Goal: Task Accomplishment & Management: Manage account settings

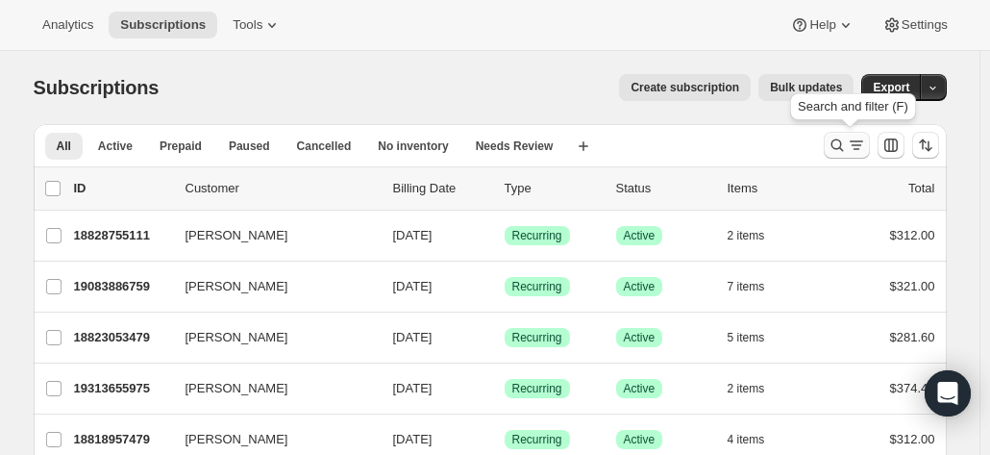
click at [845, 141] on icon "Search and filter results" at bounding box center [836, 144] width 19 height 19
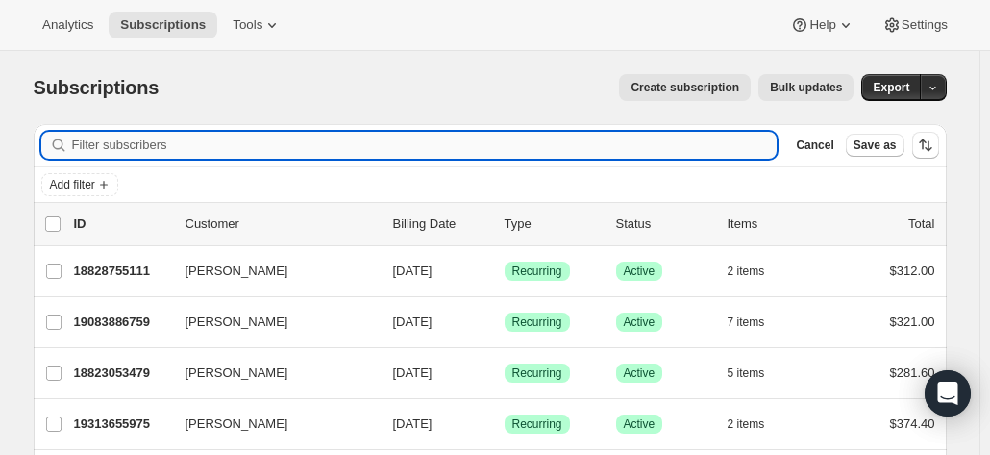
click at [229, 149] on input "Filter subscribers" at bounding box center [424, 145] width 705 height 27
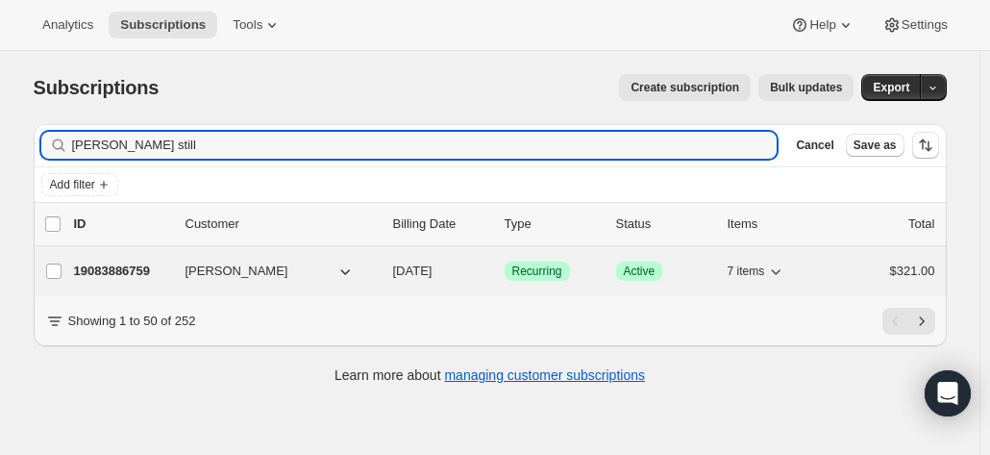
type input "vicki still"
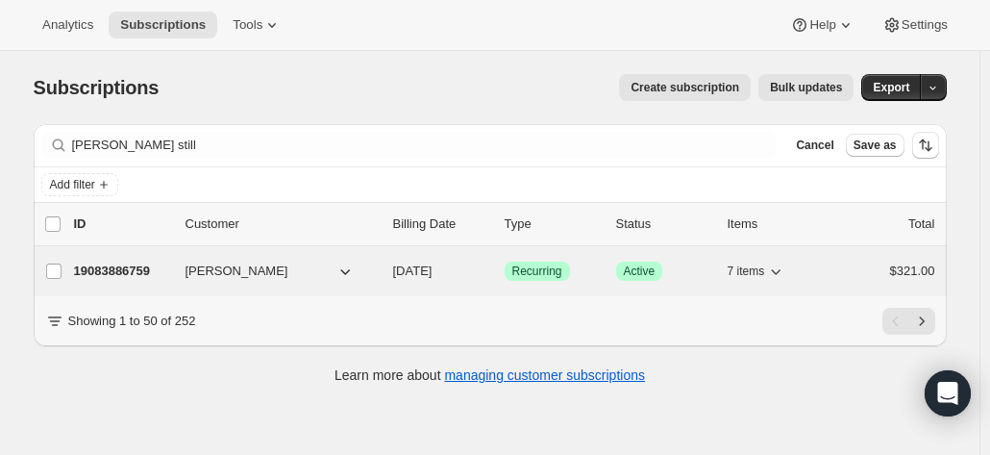
click at [116, 264] on p "19083886759" at bounding box center [122, 270] width 96 height 19
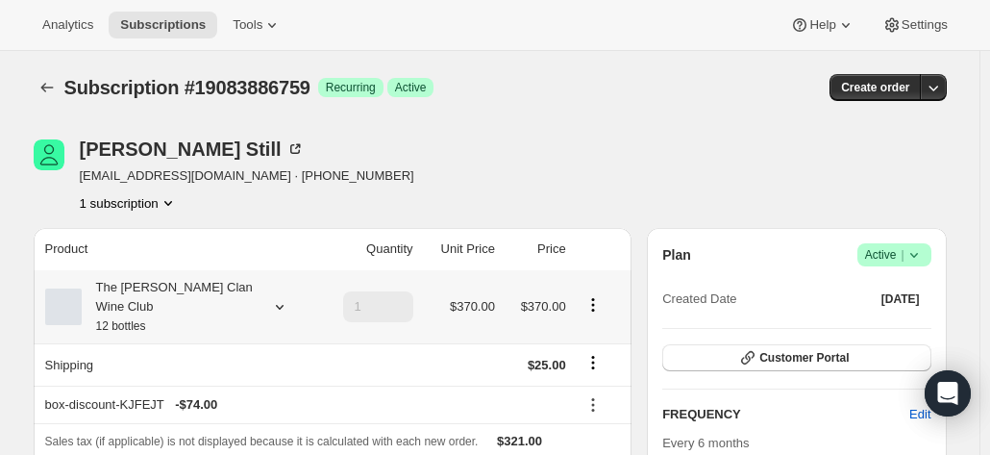
click at [226, 290] on div "The Maxwell Clan Wine Club 12 bottles" at bounding box center [168, 307] width 173 height 58
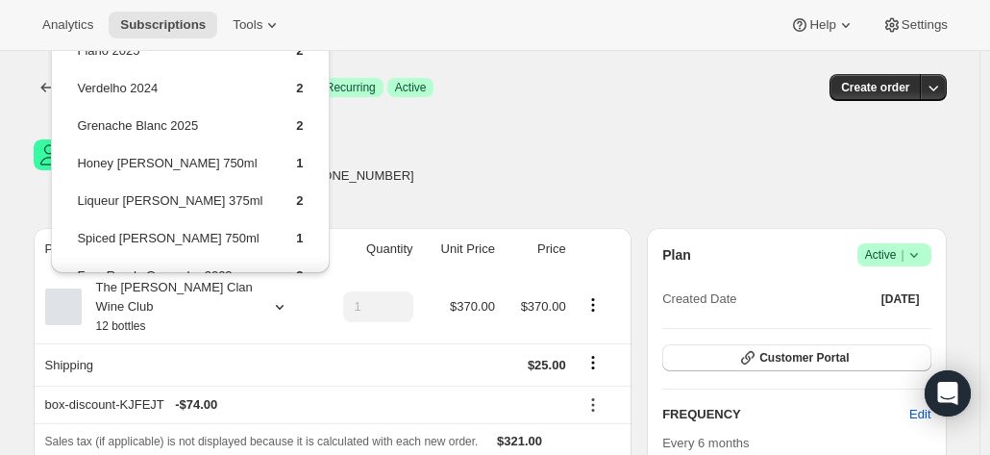
click at [548, 153] on div "Vicki Still vickistillnow@gmail.com · +61404013898 1 subscription" at bounding box center [353, 175] width 639 height 73
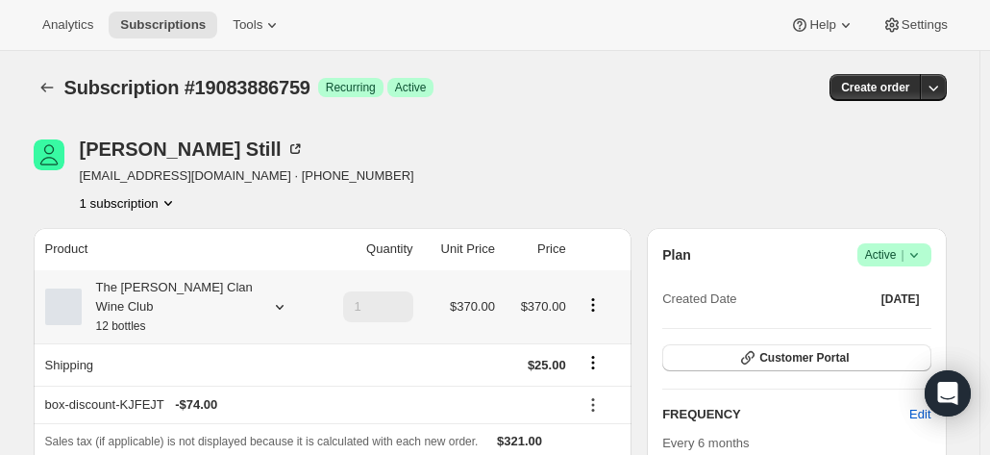
scroll to position [288, 0]
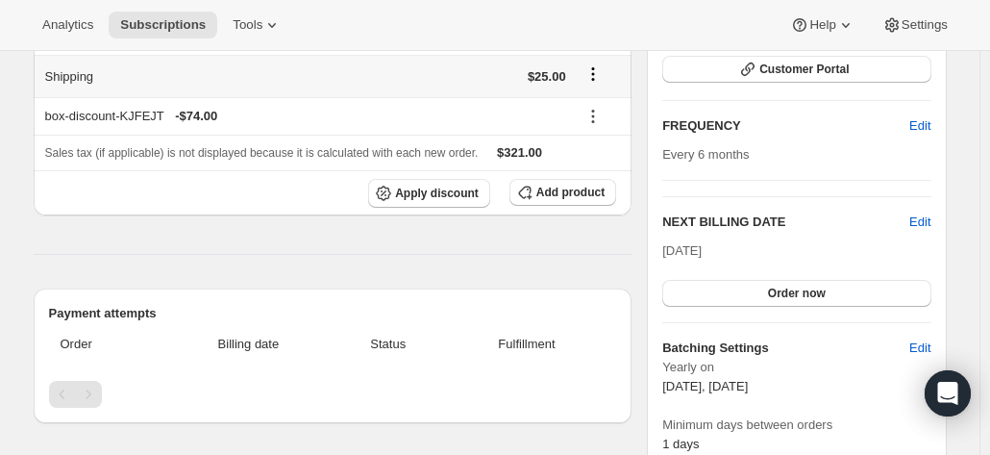
click at [595, 64] on icon "Shipping actions" at bounding box center [592, 73] width 19 height 19
click at [590, 91] on span "Edit shipping rate" at bounding box center [597, 92] width 96 height 14
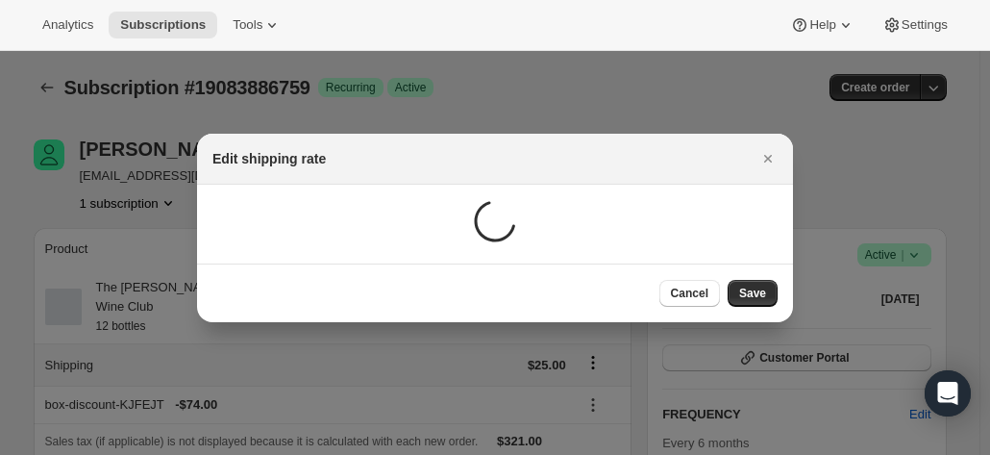
scroll to position [0, 0]
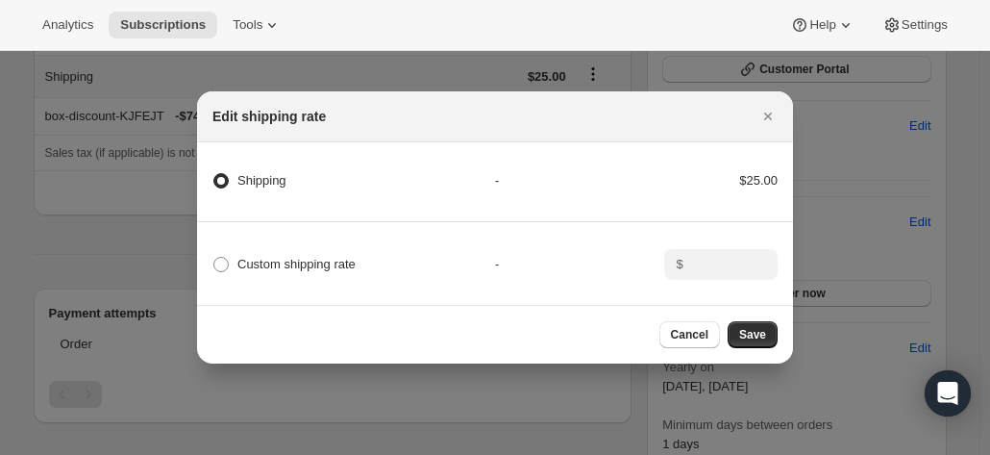
drag, startPoint x: 312, startPoint y: 260, endPoint x: 619, endPoint y: 268, distance: 306.6
click at [311, 258] on span "Custom shipping rate" at bounding box center [296, 264] width 118 height 14
click at [214, 258] on input "Custom shipping rate" at bounding box center [213, 257] width 1 height 1
radio input "true"
radio input "false"
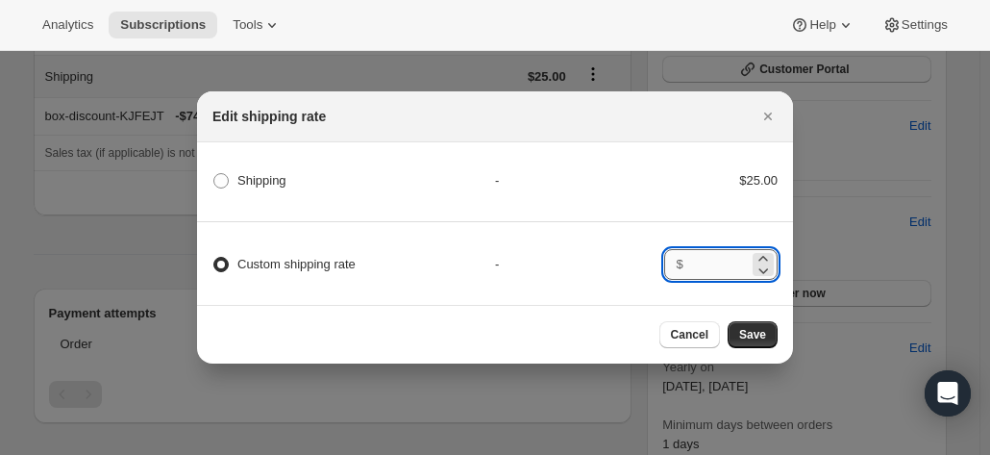
click at [715, 264] on input ":rdk:" at bounding box center [719, 264] width 60 height 31
type input "0.00"
click at [765, 328] on button "Save" at bounding box center [752, 334] width 50 height 27
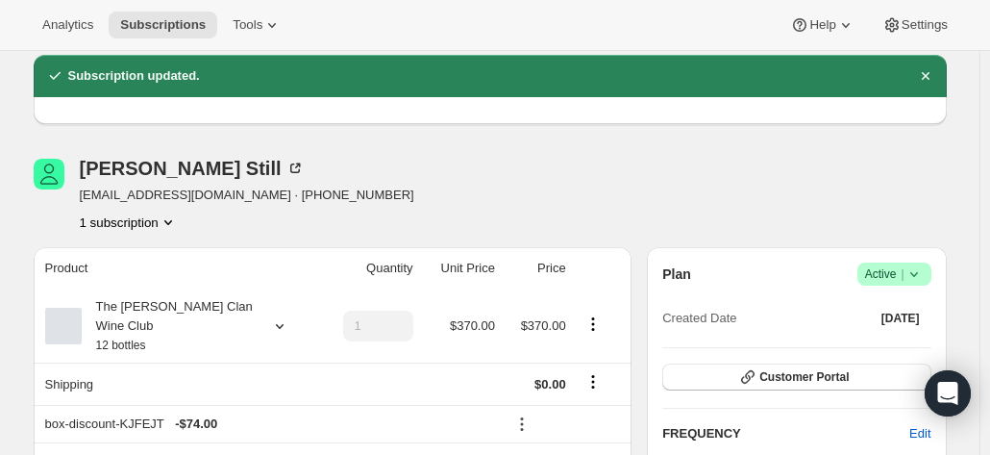
scroll to position [96, 0]
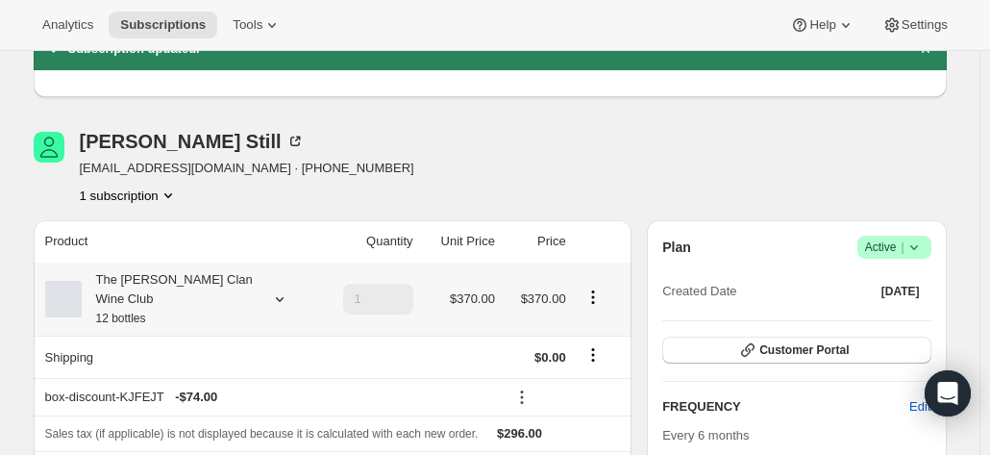
click at [278, 289] on icon at bounding box center [279, 298] width 19 height 19
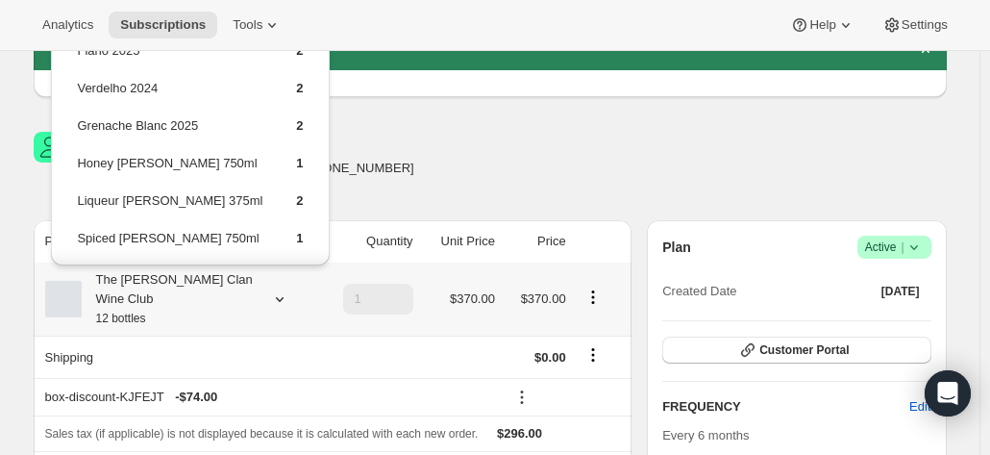
click at [278, 289] on icon at bounding box center [279, 298] width 19 height 19
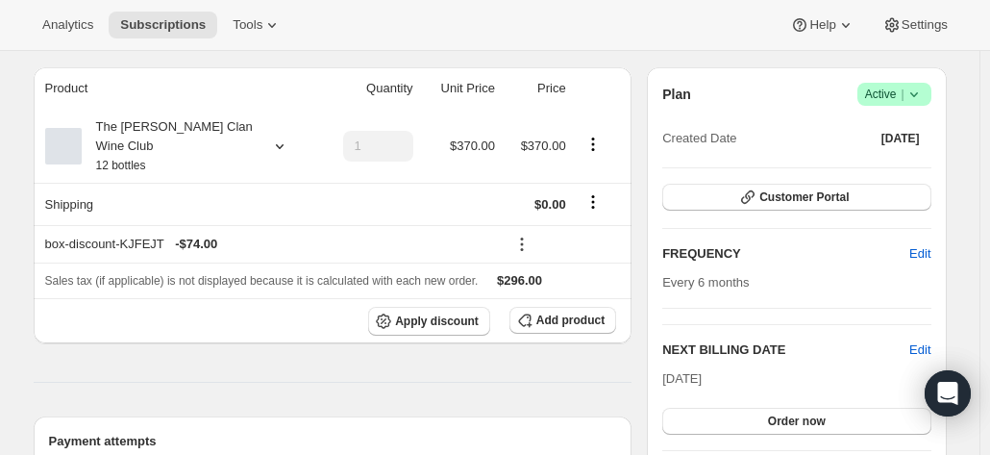
scroll to position [0, 0]
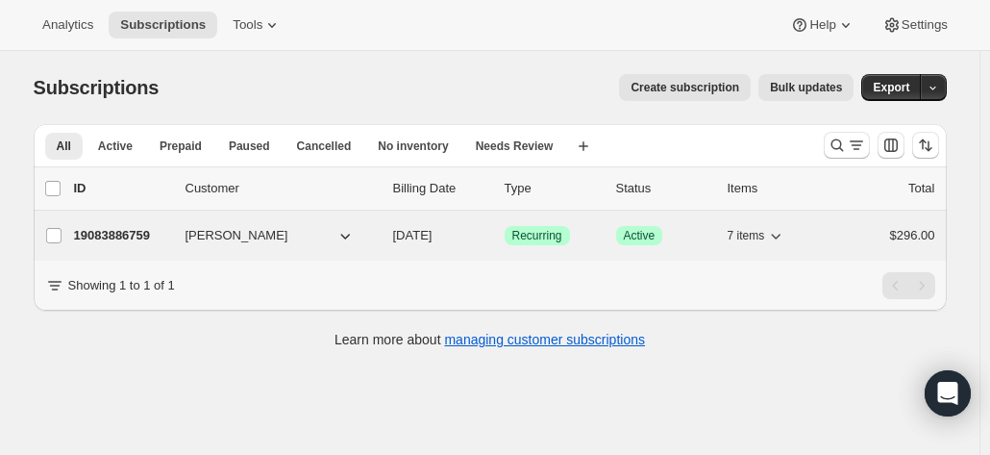
click at [121, 235] on p "19083886759" at bounding box center [122, 235] width 96 height 19
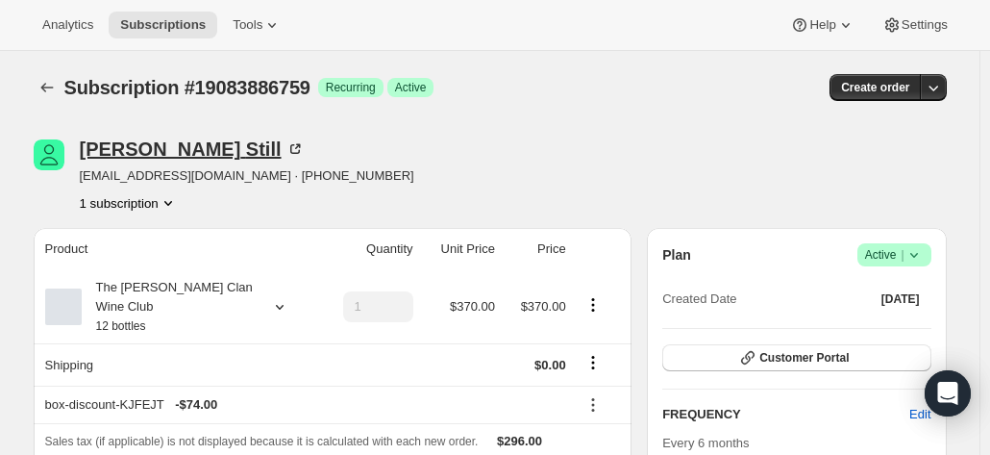
click at [285, 147] on icon at bounding box center [294, 148] width 19 height 19
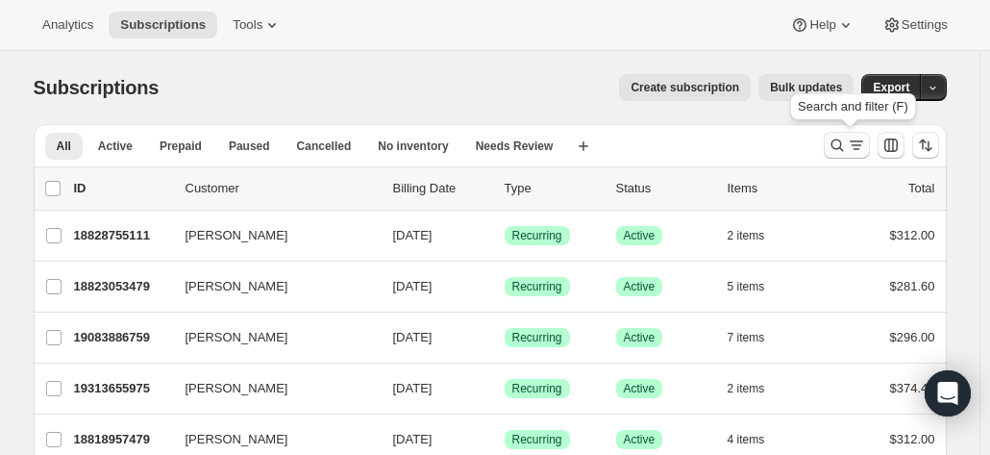
click at [842, 141] on icon "Search and filter results" at bounding box center [836, 144] width 19 height 19
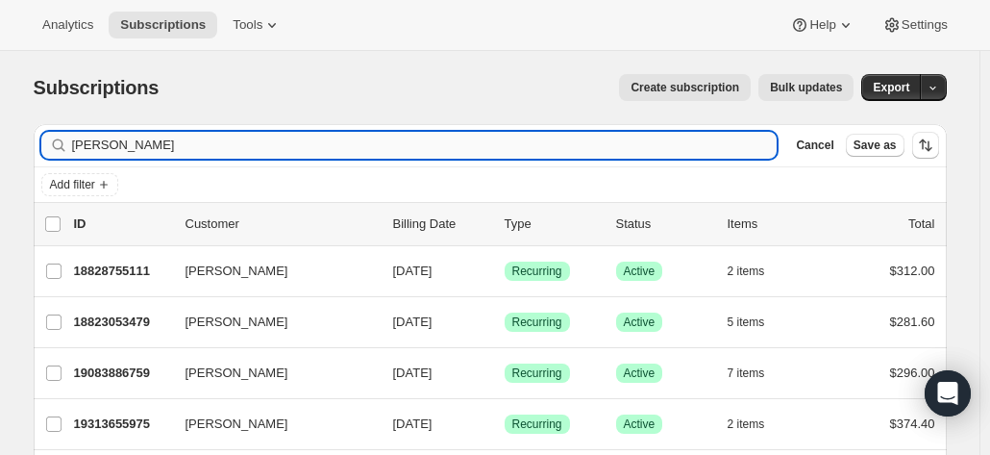
type input "[PERSON_NAME]"
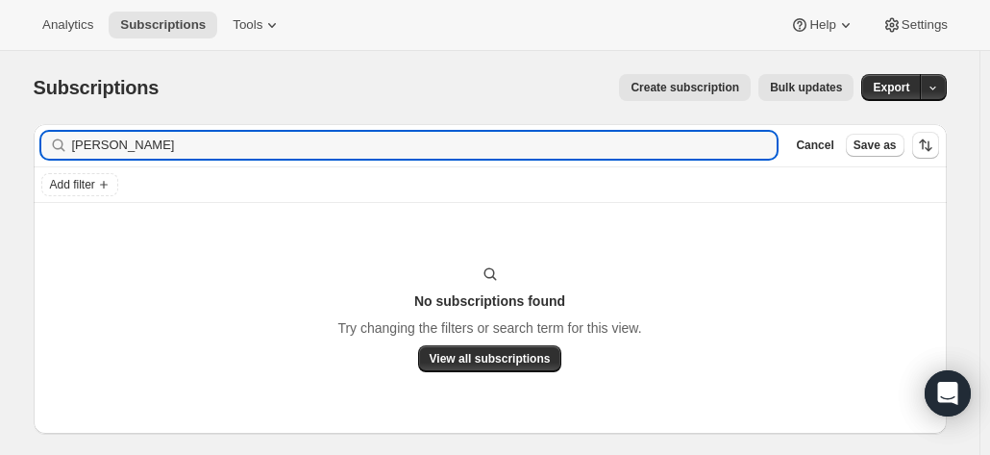
drag, startPoint x: 160, startPoint y: 145, endPoint x: 6, endPoint y: 132, distance: 154.3
click at [6, 132] on div "Subscriptions. This page is ready Subscriptions Create subscription Bulk update…" at bounding box center [489, 278] width 979 height 455
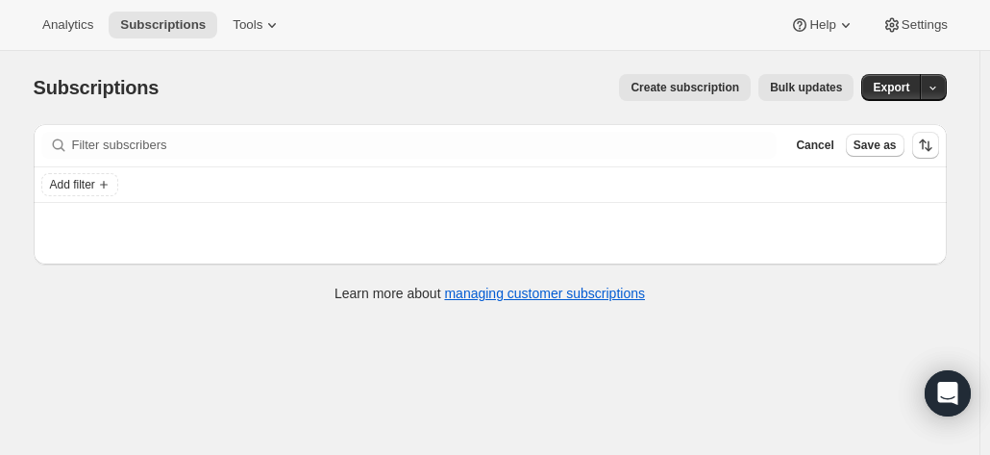
click at [694, 75] on button "Create subscription" at bounding box center [685, 87] width 132 height 27
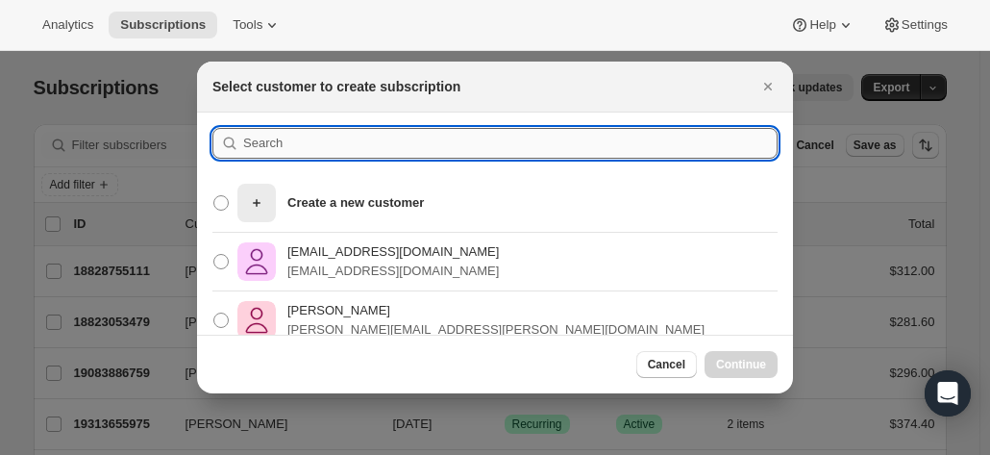
click at [279, 141] on input ":rc:" at bounding box center [510, 143] width 534 height 31
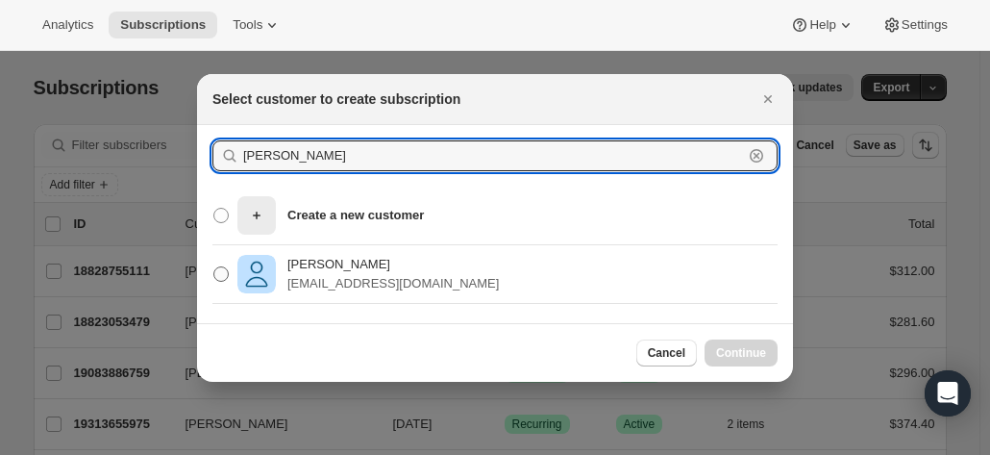
type input "[PERSON_NAME]"
click at [320, 285] on p "[EMAIL_ADDRESS][DOMAIN_NAME]" at bounding box center [392, 283] width 211 height 19
click at [214, 267] on input "[PERSON_NAME] [EMAIL_ADDRESS][DOMAIN_NAME]" at bounding box center [213, 266] width 1 height 1
radio input "true"
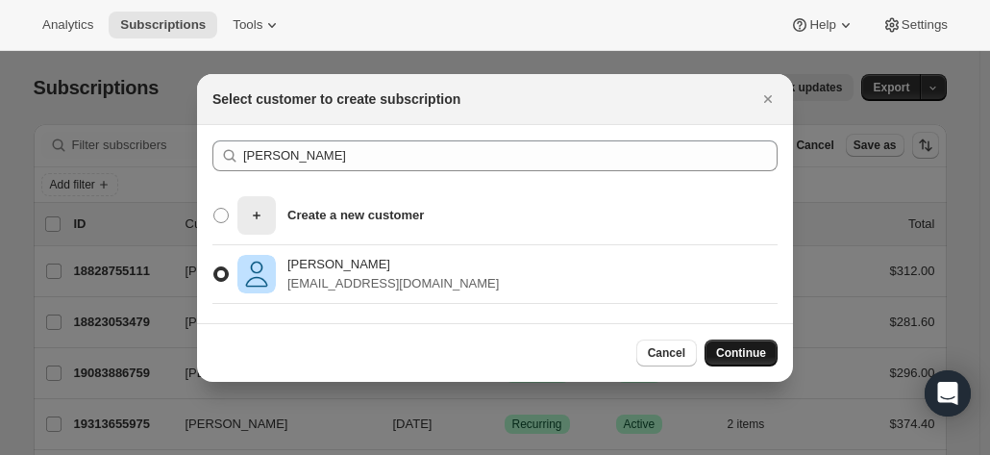
click at [744, 350] on span "Continue" at bounding box center [741, 352] width 50 height 15
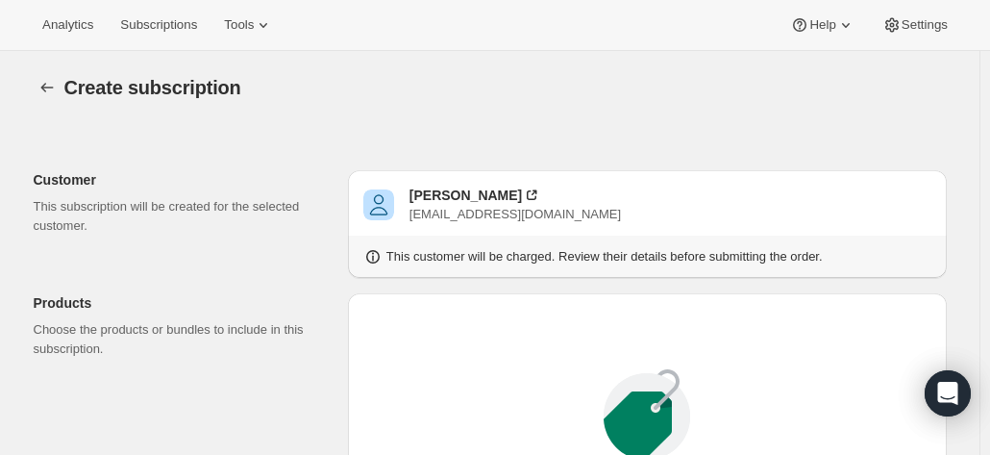
scroll to position [192, 0]
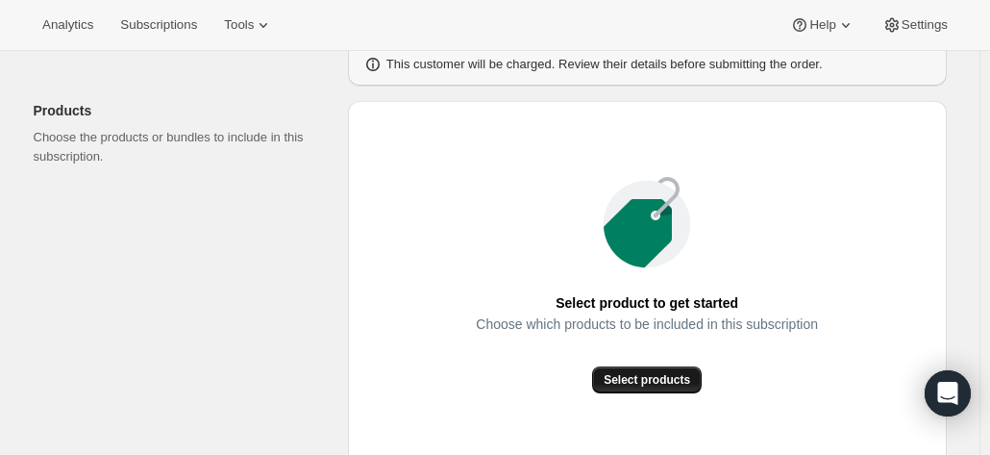
click at [627, 375] on span "Select products" at bounding box center [646, 379] width 86 height 15
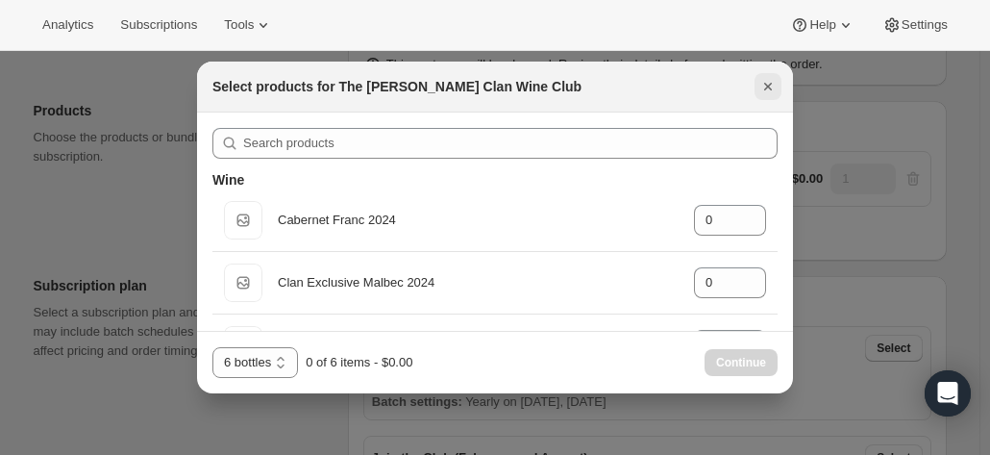
click at [759, 87] on icon "Close" at bounding box center [767, 86] width 19 height 19
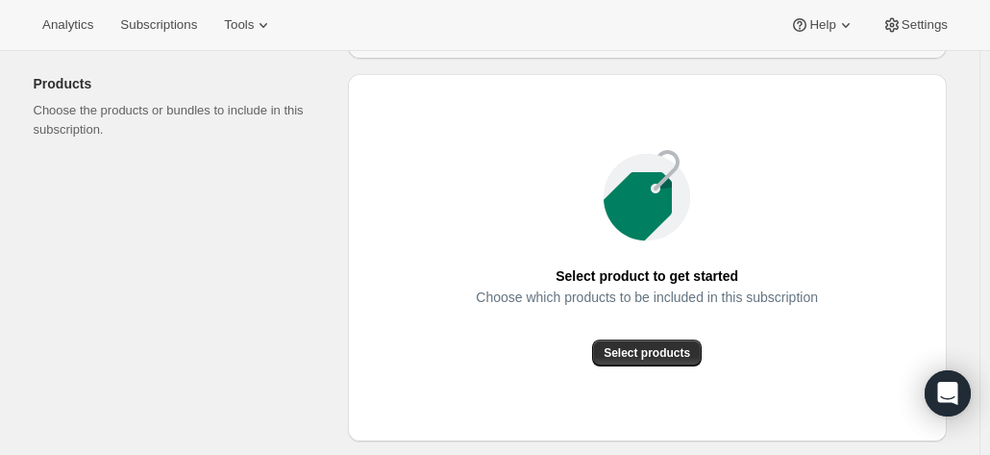
scroll to position [288, 0]
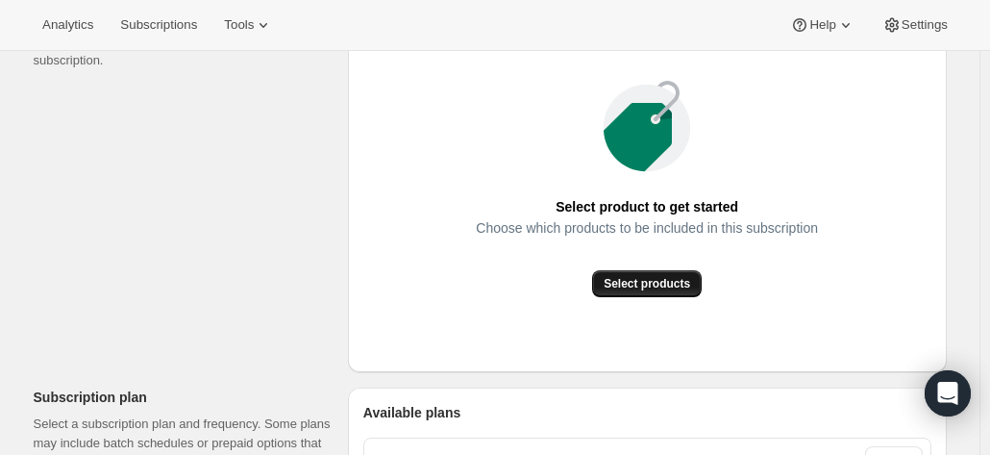
click at [627, 285] on span "Select products" at bounding box center [646, 283] width 86 height 15
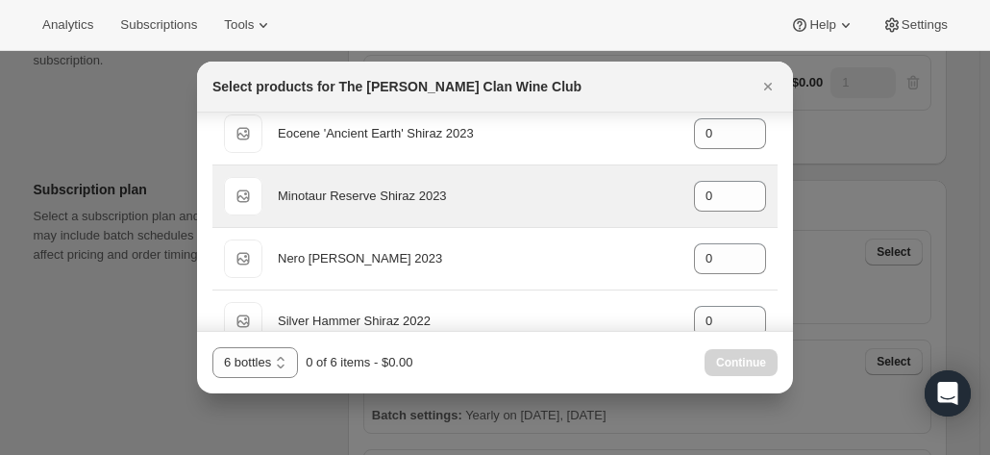
scroll to position [865, 0]
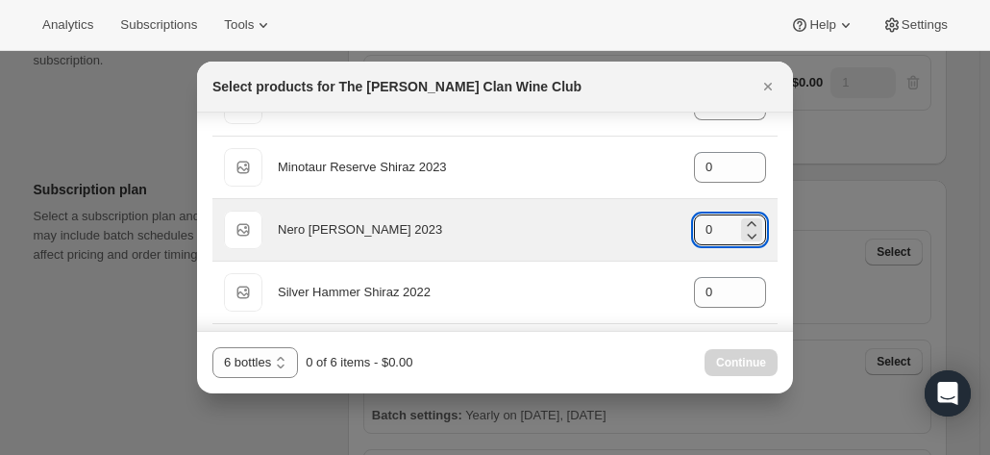
drag, startPoint x: 707, startPoint y: 226, endPoint x: 655, endPoint y: 210, distance: 54.1
click at [659, 212] on div "Default Title Nero [PERSON_NAME] 2023 gid://shopify/ProductVariant/469140442973…" at bounding box center [495, 229] width 542 height 38
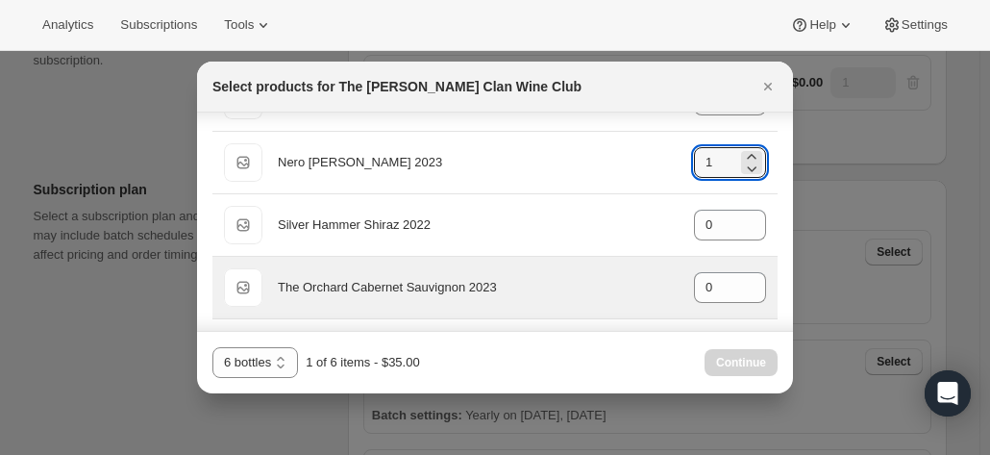
scroll to position [961, 0]
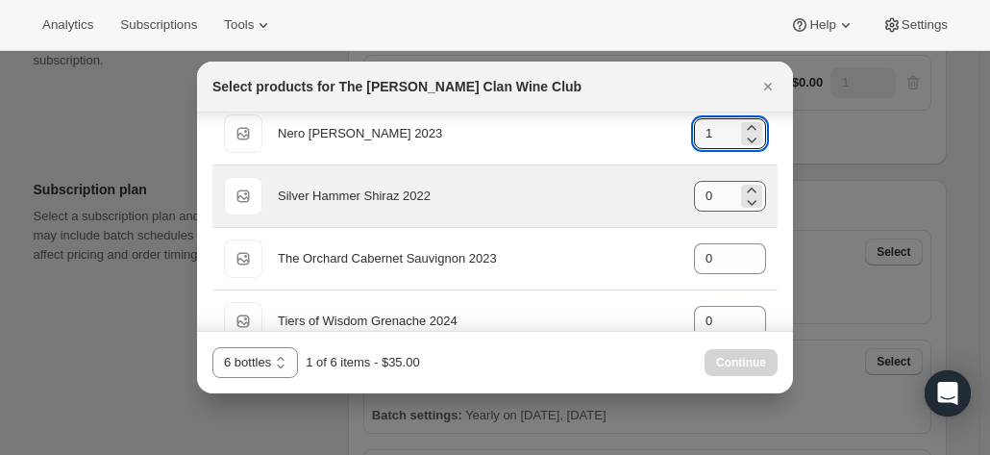
type input "1"
drag, startPoint x: 705, startPoint y: 189, endPoint x: 673, endPoint y: 189, distance: 32.7
click at [673, 189] on div "Default Title Silver Hammer Shiraz 2022 gid://shopify/ProductVariant/4691404419…" at bounding box center [495, 196] width 542 height 38
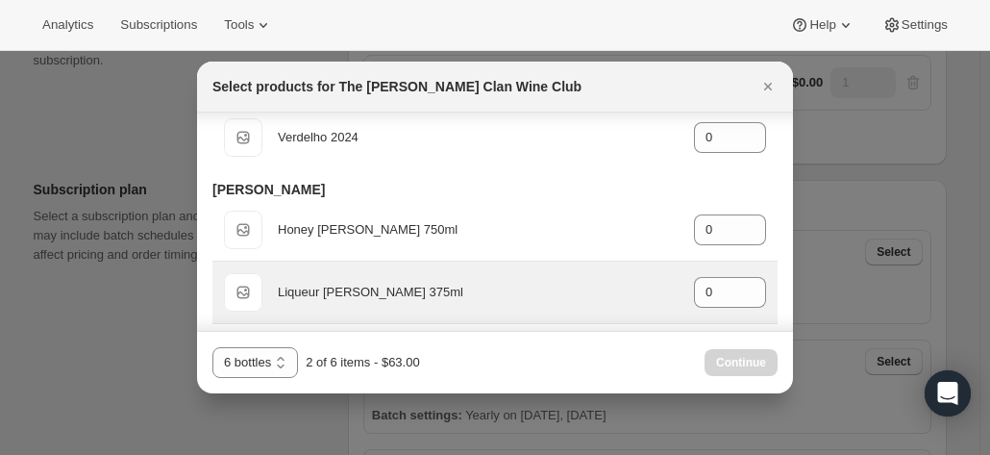
scroll to position [1249, 0]
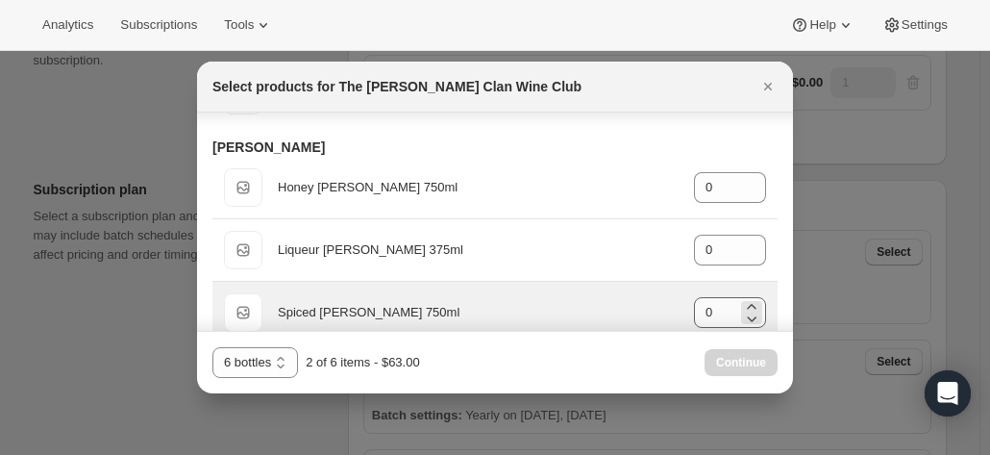
type input "1"
drag, startPoint x: 703, startPoint y: 302, endPoint x: 681, endPoint y: 303, distance: 22.1
click at [681, 303] on div "Default Title Spiced [PERSON_NAME] 750ml gid://shopify/ProductVariant/469140445…" at bounding box center [495, 312] width 542 height 38
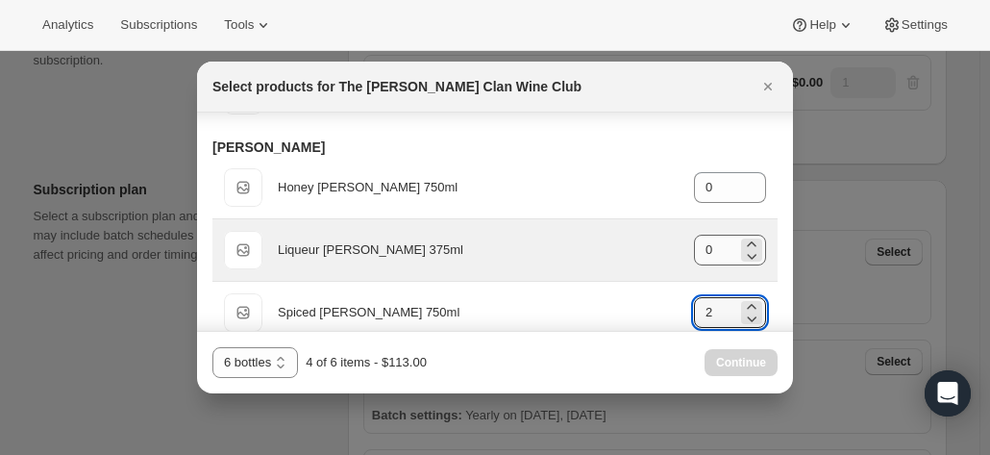
type input "2"
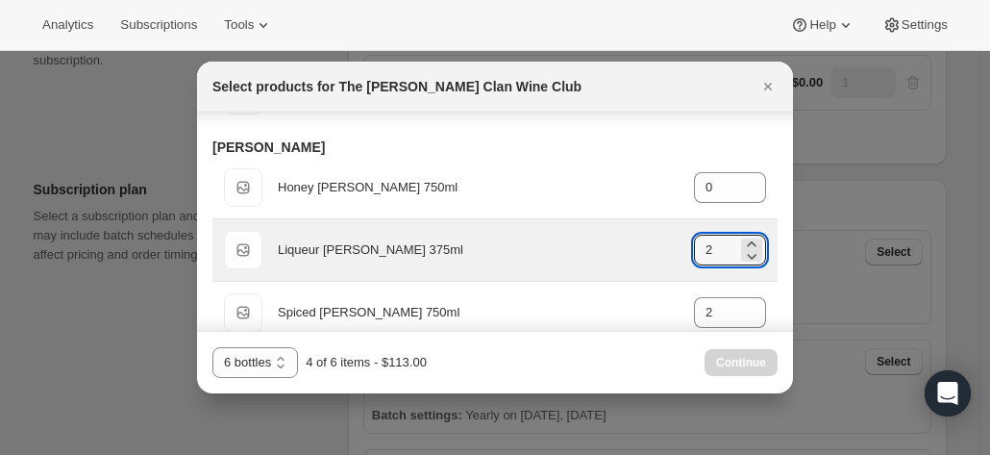
drag, startPoint x: 705, startPoint y: 245, endPoint x: 683, endPoint y: 245, distance: 22.1
click at [683, 245] on div "Default Title Liqueur [PERSON_NAME] 375ml gid://shopify/ProductVariant/46914043…" at bounding box center [495, 250] width 542 height 38
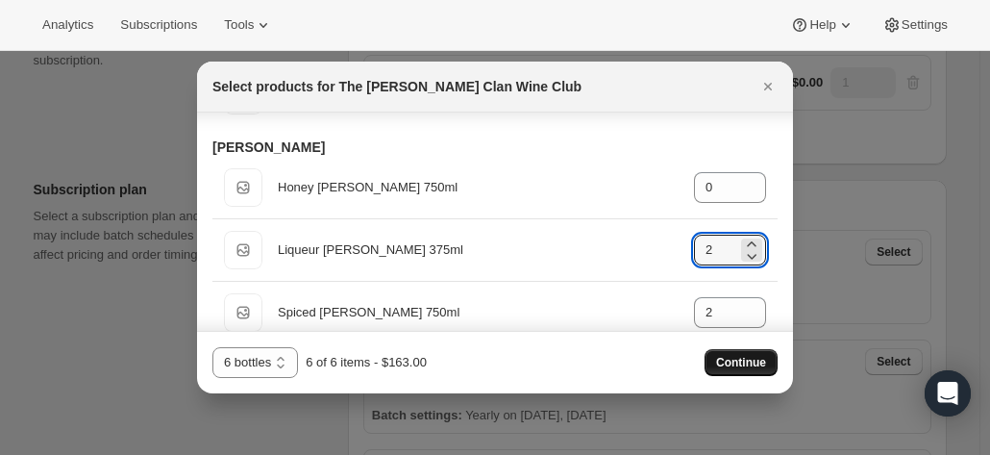
type input "2"
click at [728, 362] on span "Continue" at bounding box center [741, 362] width 50 height 15
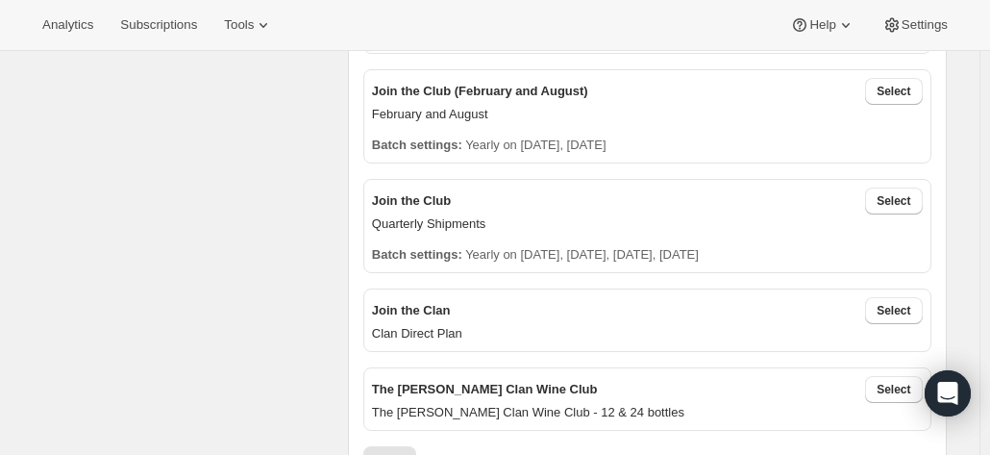
scroll to position [577, 0]
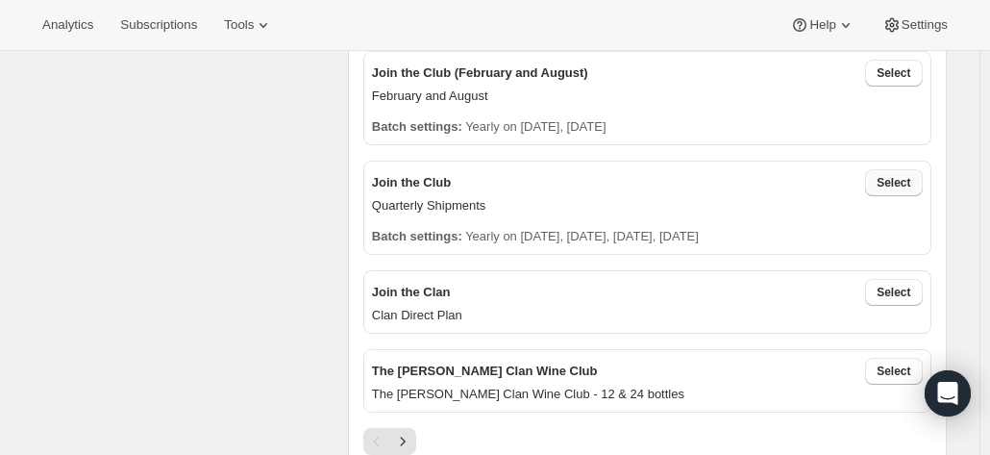
click at [894, 176] on span "Select" at bounding box center [893, 182] width 34 height 15
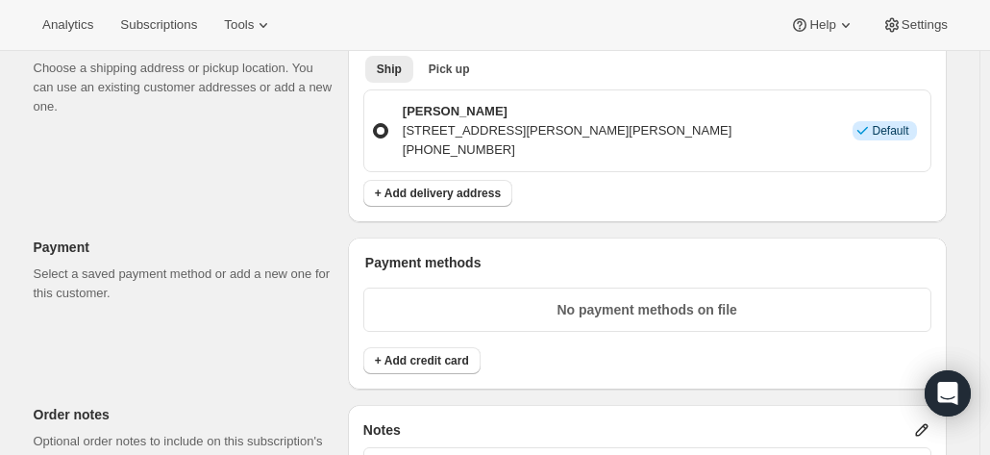
scroll to position [1153, 0]
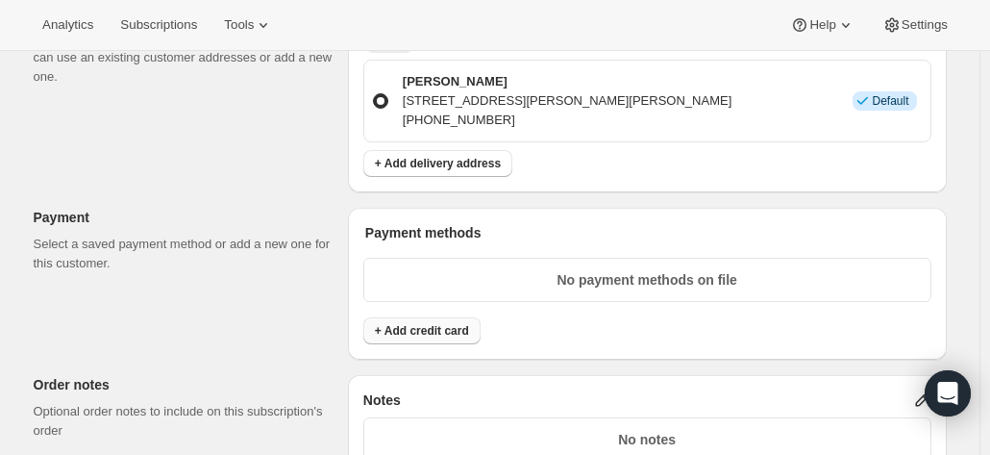
click at [438, 332] on span "+ Add credit card" at bounding box center [422, 330] width 94 height 15
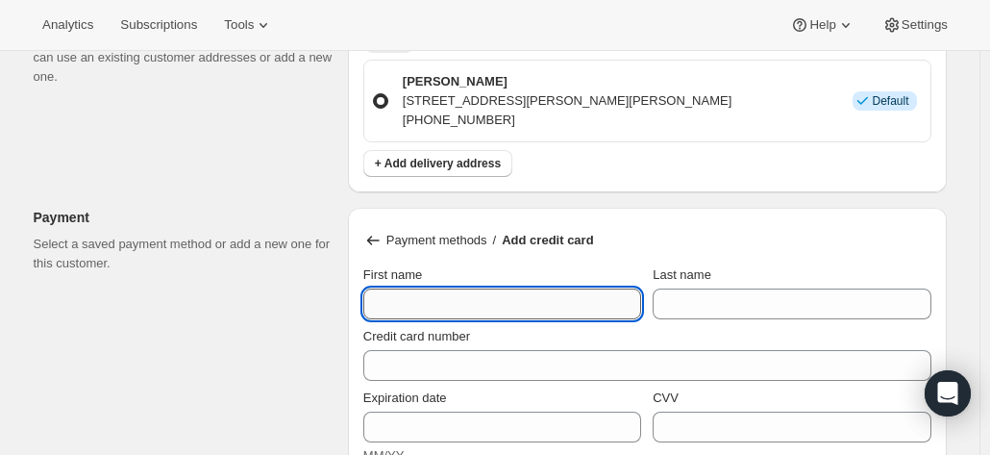
click at [408, 298] on input "First name" at bounding box center [502, 303] width 278 height 31
type input "[PERSON_NAME]"
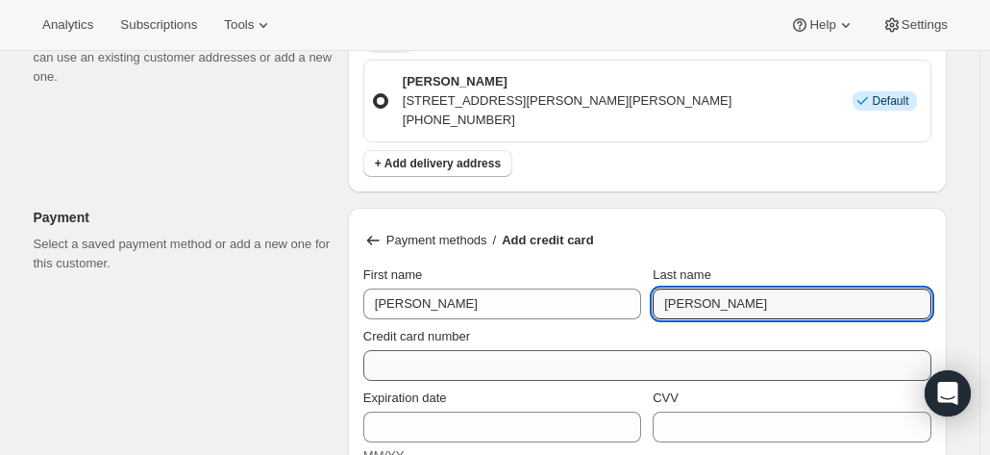
type input "[PERSON_NAME]"
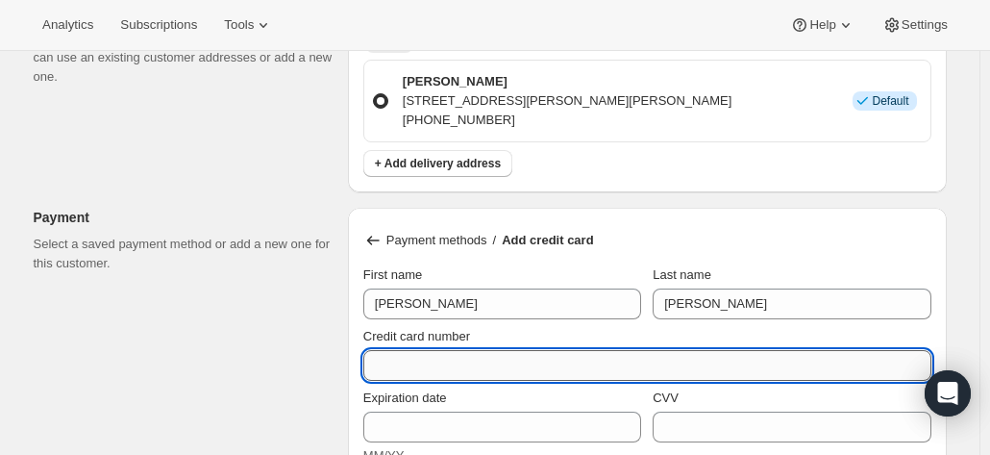
click at [399, 357] on input "Credit card number" at bounding box center [639, 365] width 553 height 31
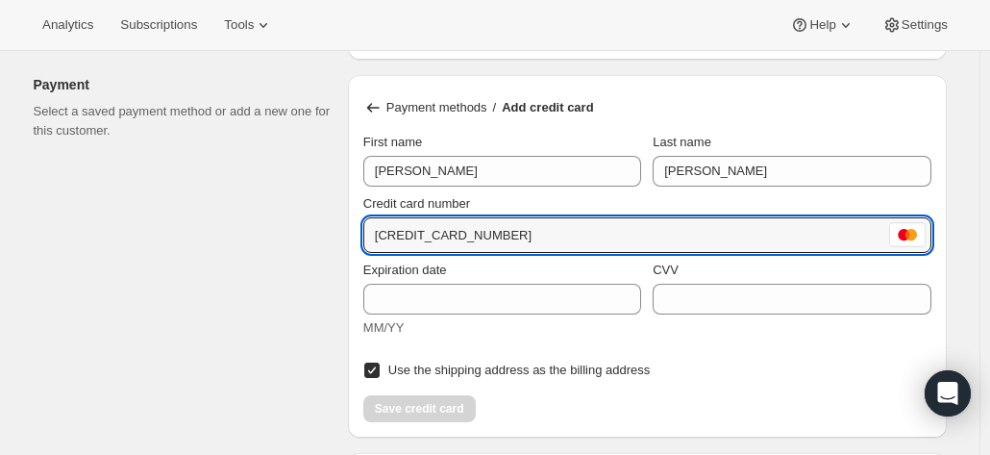
scroll to position [1345, 0]
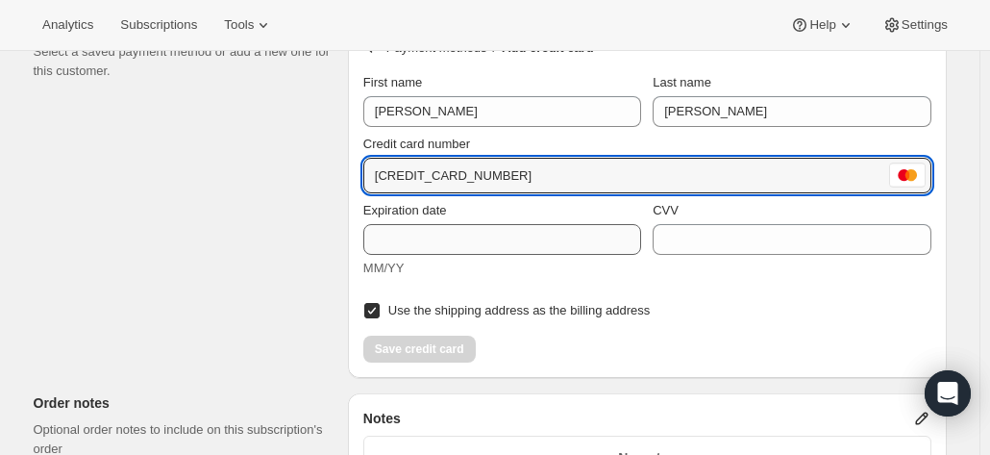
type input "[CREDIT_CARD_NUMBER]"
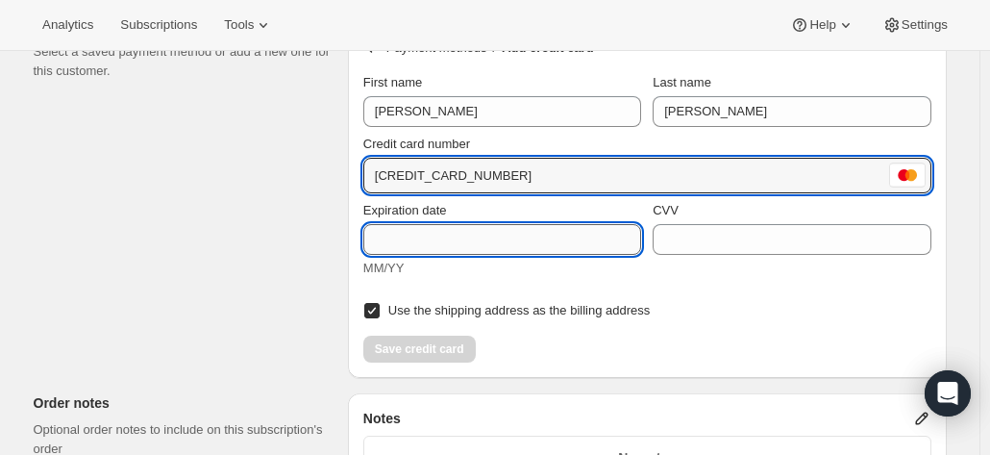
click at [433, 237] on input "Expiration date" at bounding box center [502, 239] width 278 height 31
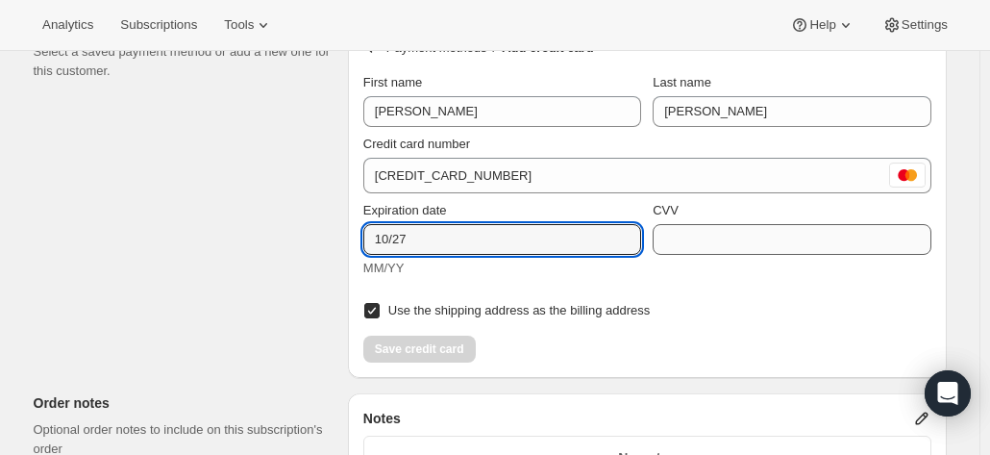
type input "10/27"
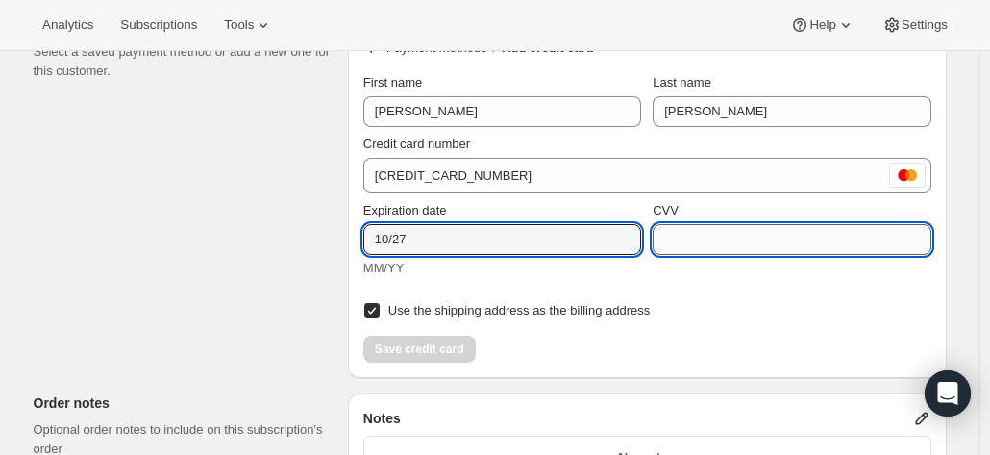
click at [713, 236] on input "CVV" at bounding box center [791, 239] width 278 height 31
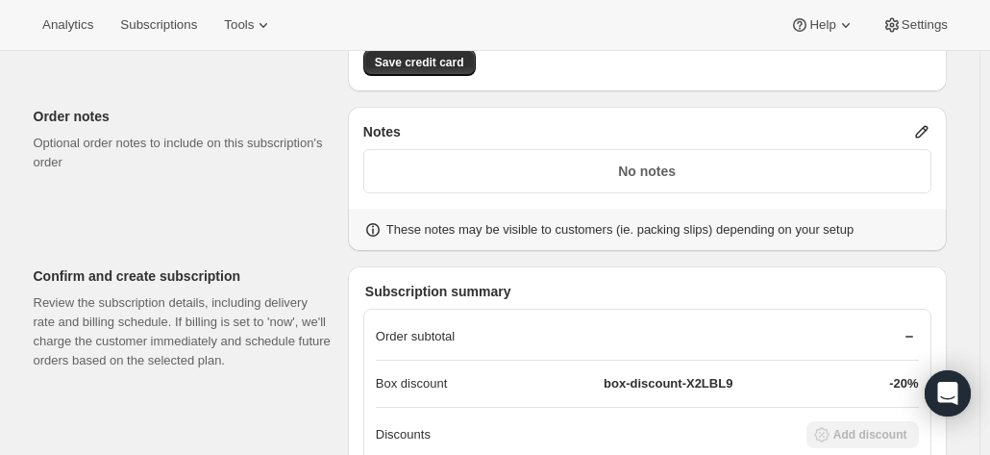
scroll to position [1634, 0]
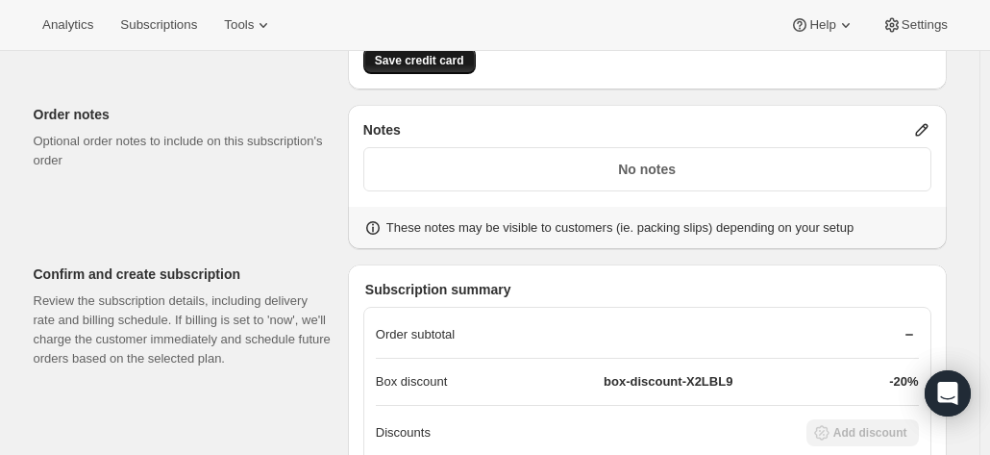
type input "430"
click at [434, 54] on span "Save credit card" at bounding box center [419, 60] width 89 height 15
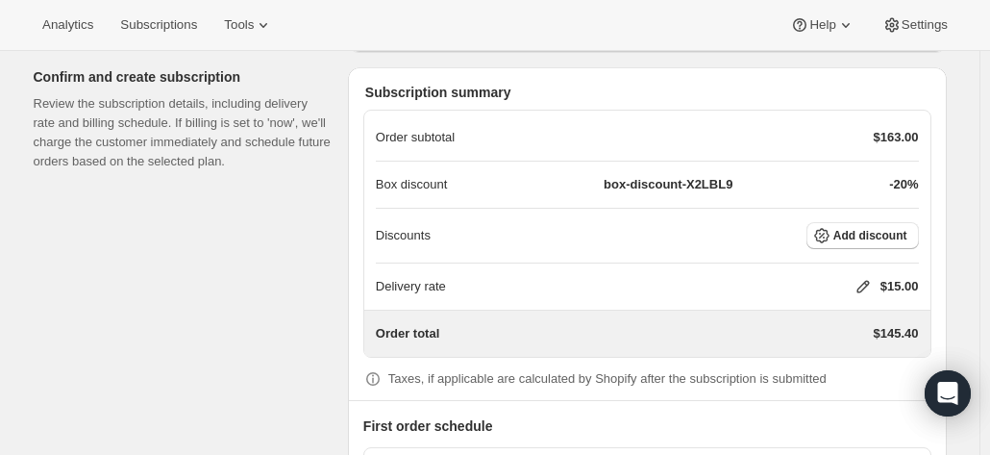
click at [861, 277] on icon at bounding box center [862, 286] width 19 height 19
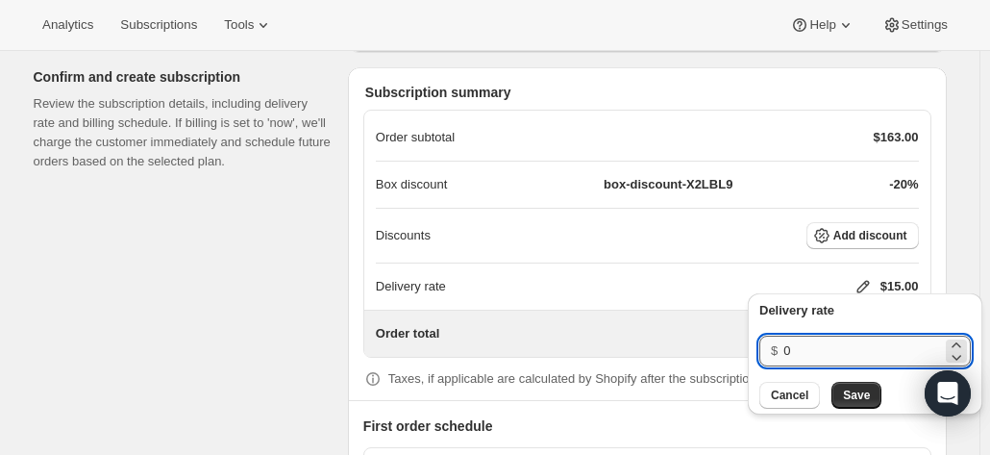
click at [809, 357] on input "0" at bounding box center [862, 350] width 159 height 31
type input "12"
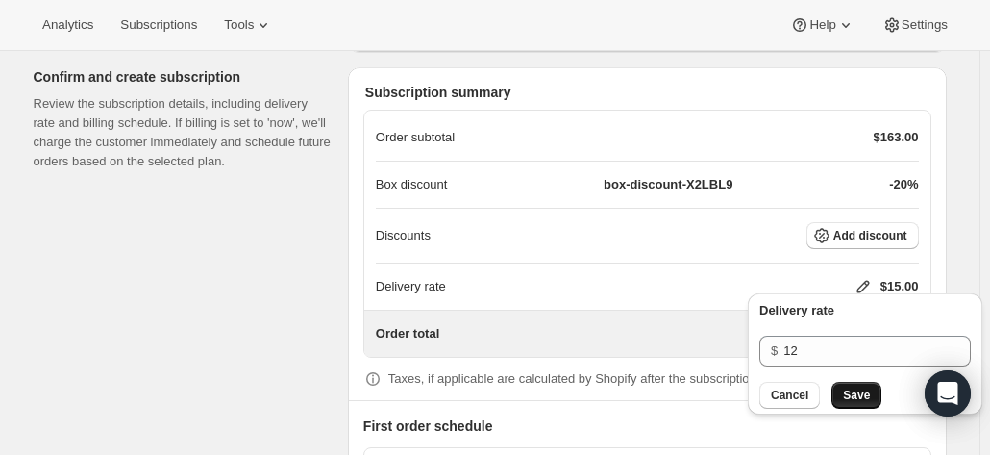
click at [859, 402] on span "Save" at bounding box center [856, 394] width 27 height 15
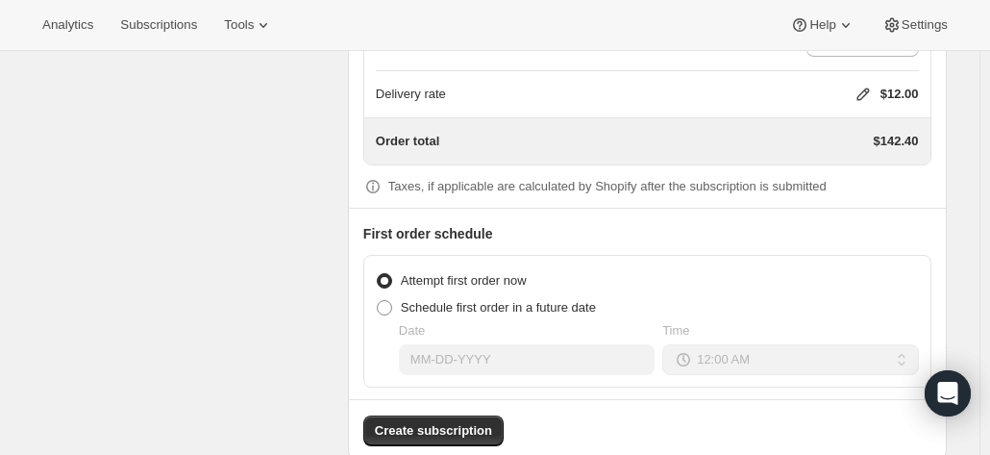
scroll to position [1853, 0]
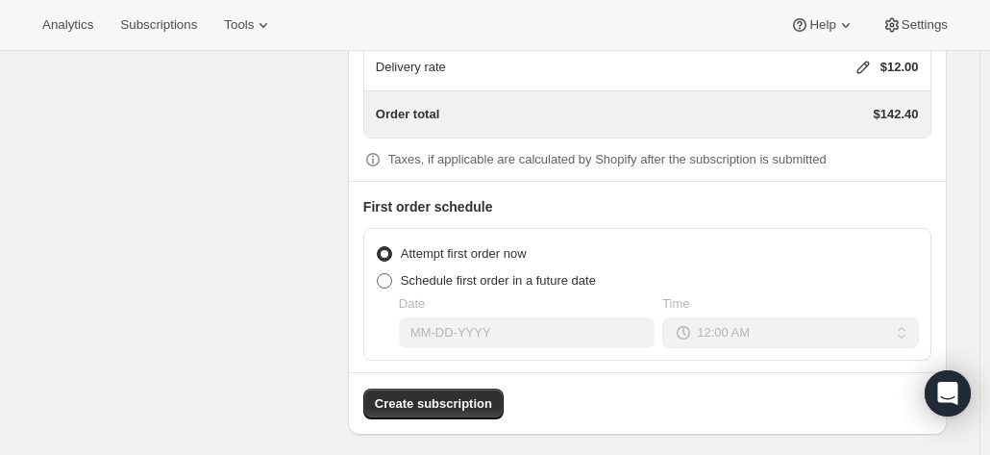
drag, startPoint x: 394, startPoint y: 272, endPoint x: 395, endPoint y: 283, distance: 11.6
click at [392, 273] on span at bounding box center [384, 280] width 15 height 15
click at [378, 273] on input "Schedule first order in a future date" at bounding box center [377, 273] width 1 height 1
radio input "true"
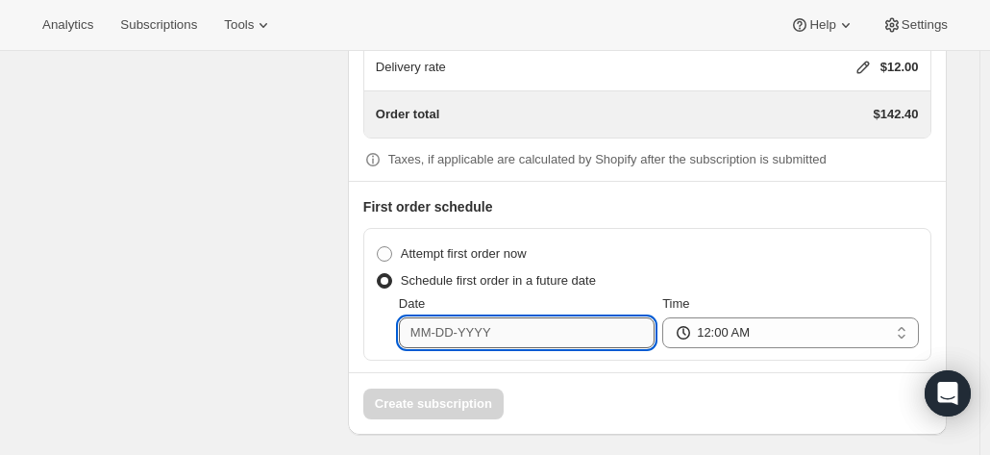
click at [417, 318] on input "Date" at bounding box center [527, 332] width 256 height 31
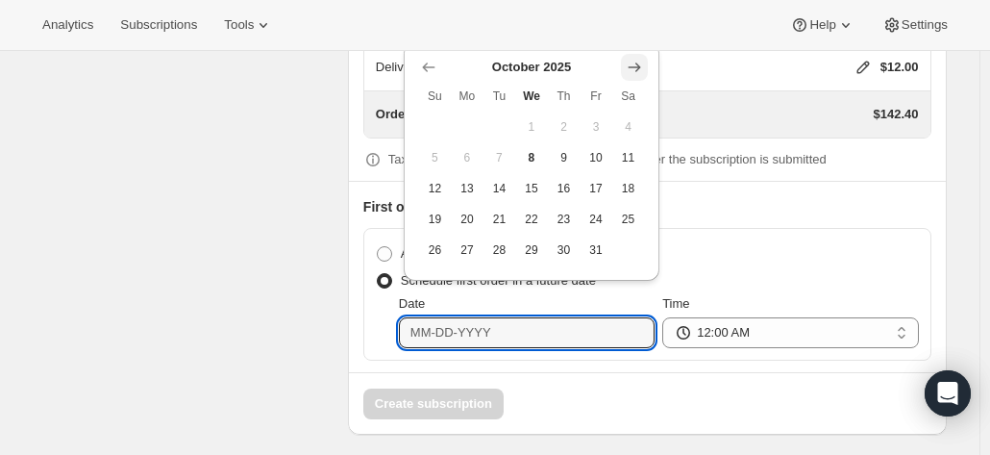
click at [630, 72] on icon "Show next month, November 2025" at bounding box center [634, 67] width 19 height 19
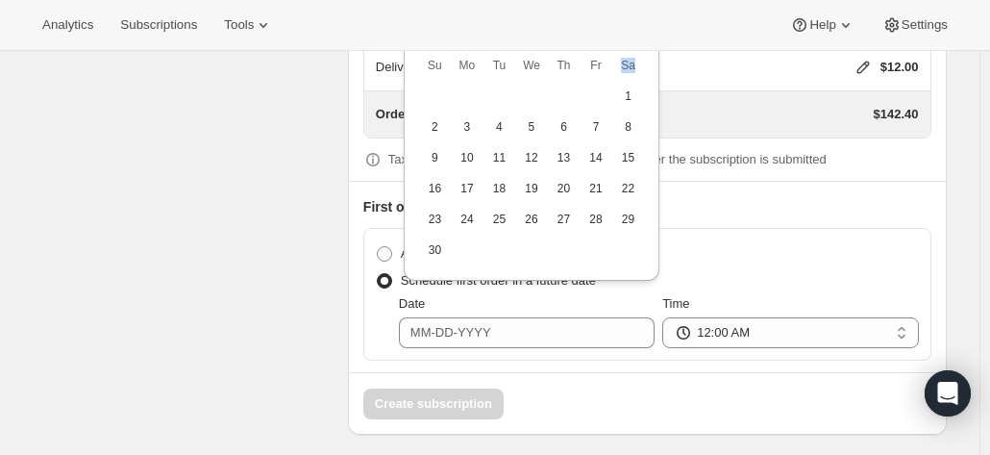
click at [632, 70] on span "Sa" at bounding box center [628, 65] width 17 height 15
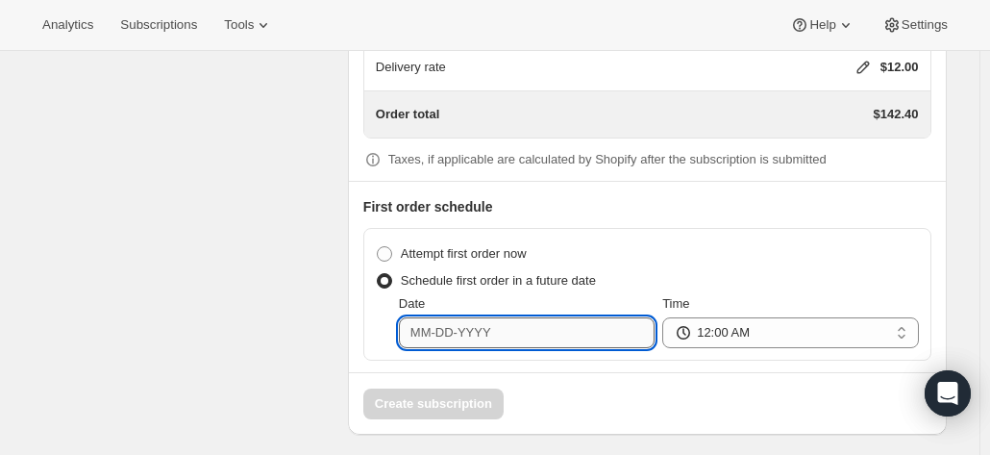
click at [494, 318] on input "Date" at bounding box center [527, 332] width 256 height 31
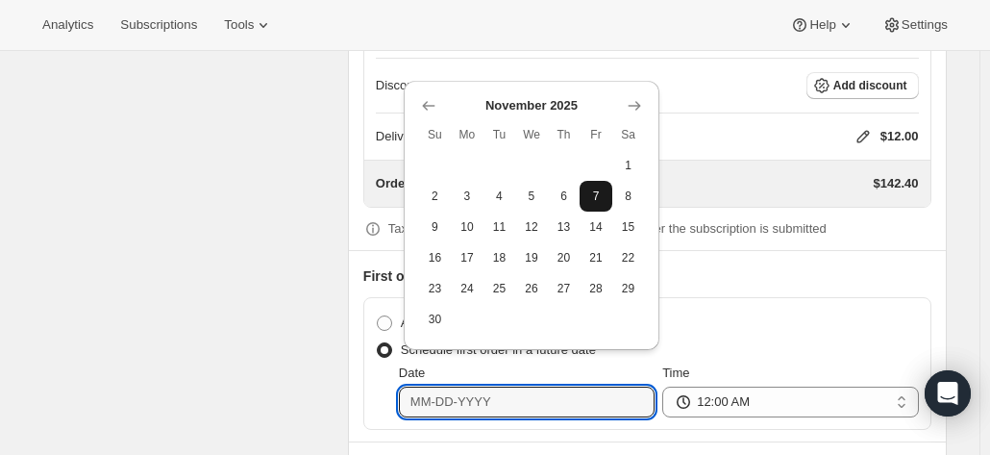
scroll to position [1757, 0]
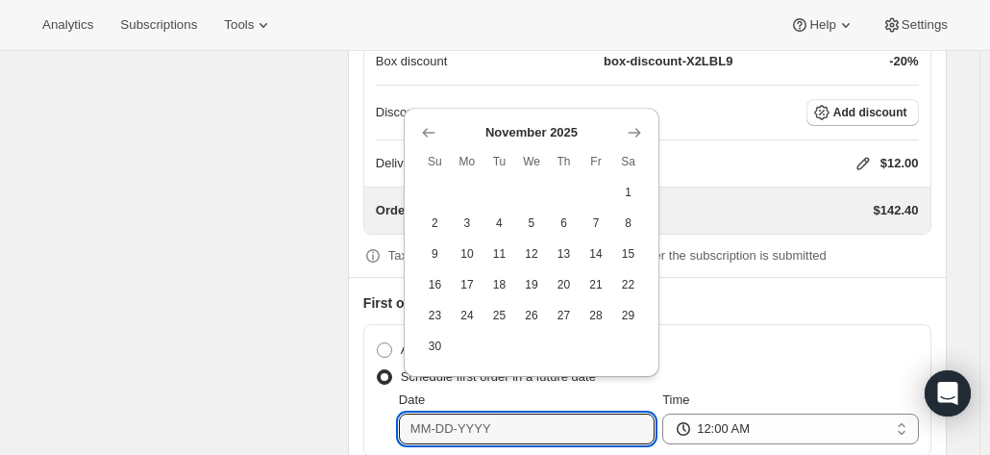
click at [750, 336] on div "Attempt first order now" at bounding box center [647, 349] width 543 height 27
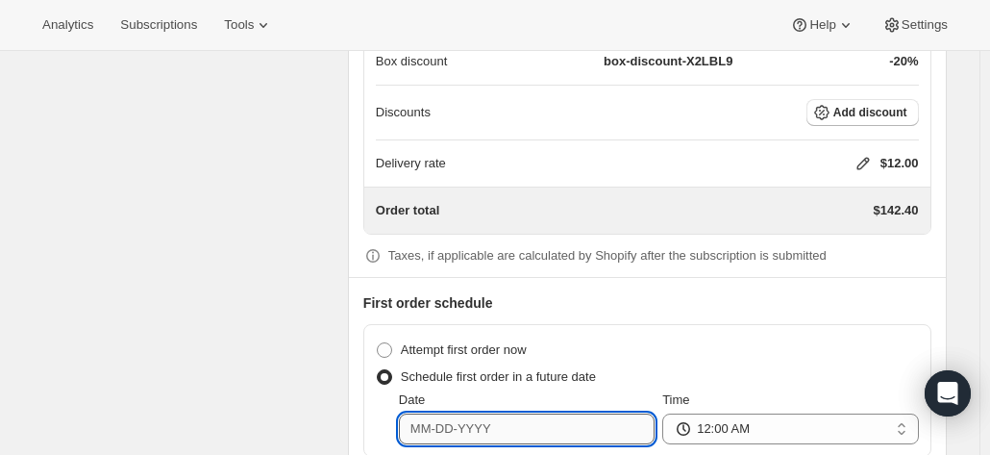
click at [517, 425] on input "Date" at bounding box center [527, 428] width 256 height 31
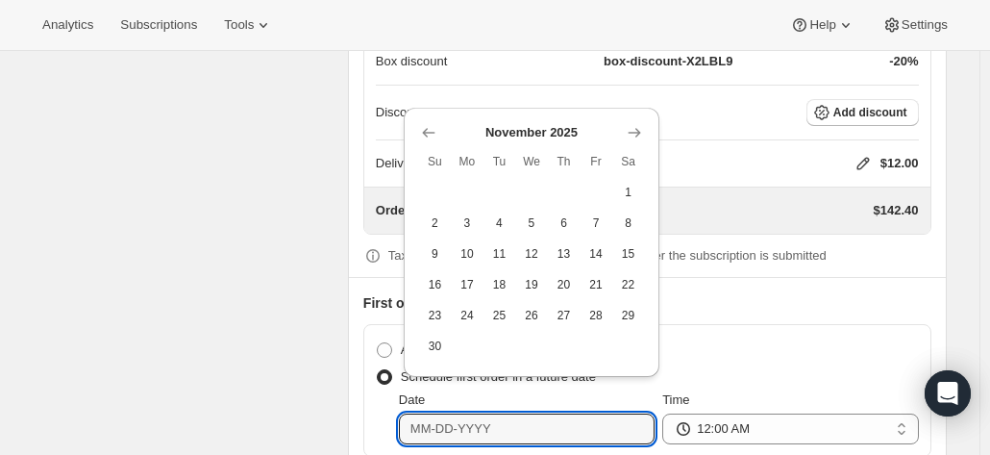
click at [634, 130] on icon "Show next month, December 2025" at bounding box center [634, 132] width 19 height 19
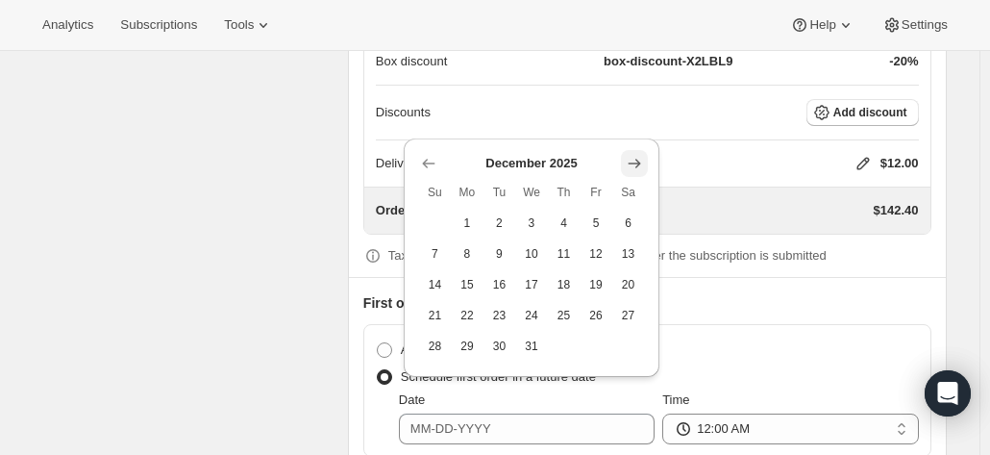
click at [627, 159] on icon "Show next month, January 2026" at bounding box center [634, 163] width 19 height 19
click at [628, 164] on icon "Show next month, February 2026" at bounding box center [634, 163] width 19 height 19
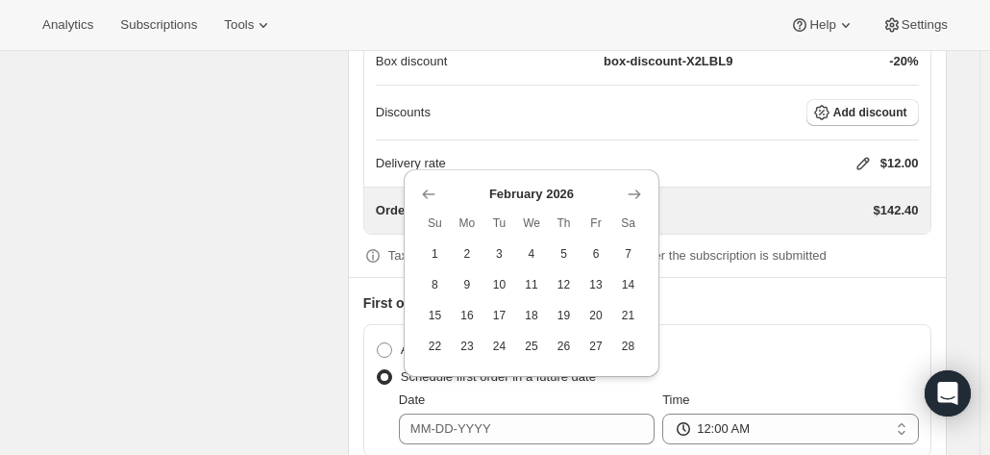
click at [430, 253] on span "1" at bounding box center [435, 253] width 17 height 15
type input "[DATE]"
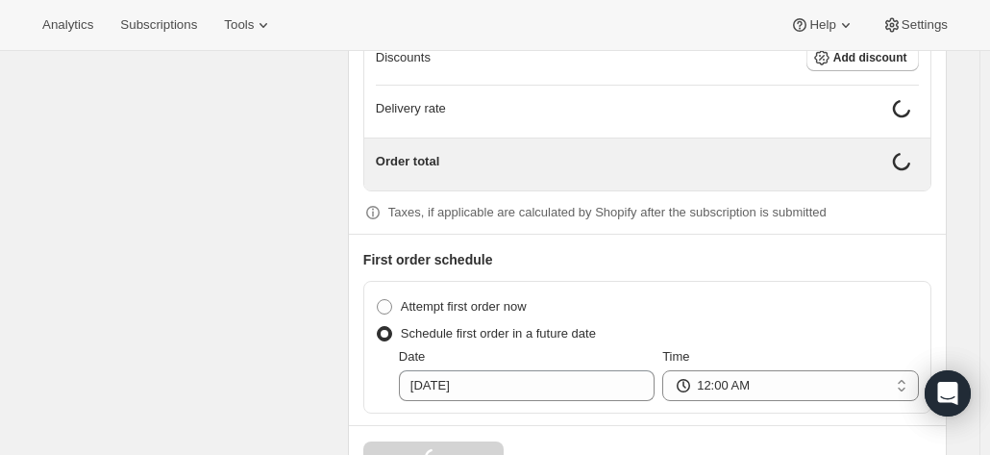
scroll to position [1853, 0]
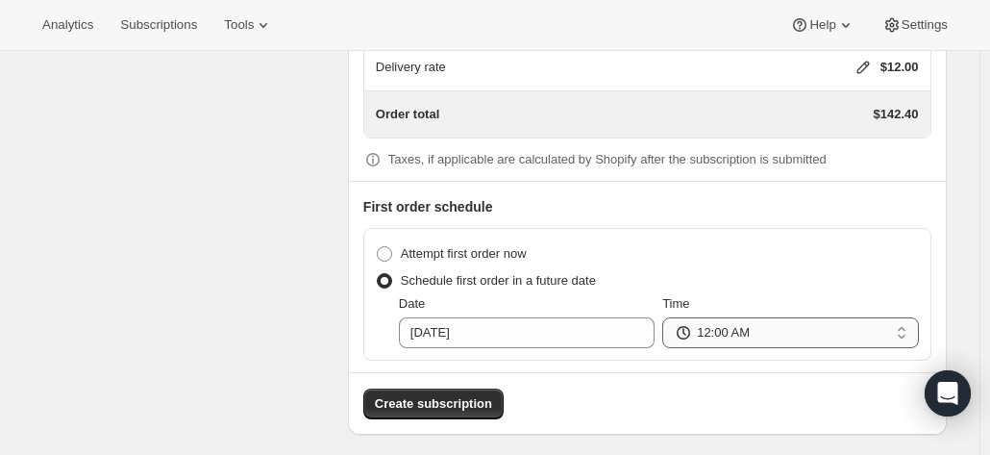
click at [709, 334] on select "12:00 AM 01:00 AM 02:00 AM 03:00 AM 04:00 AM 05:00 AM 06:00 AM 07:00 AM 08:00 A…" at bounding box center [790, 332] width 256 height 31
select select "09:00"
click at [667, 317] on select "12:00 AM 01:00 AM 02:00 AM 03:00 AM 04:00 AM 05:00 AM 06:00 AM 07:00 AM 08:00 A…" at bounding box center [790, 332] width 256 height 31
click at [443, 394] on span "Create subscription" at bounding box center [433, 403] width 117 height 19
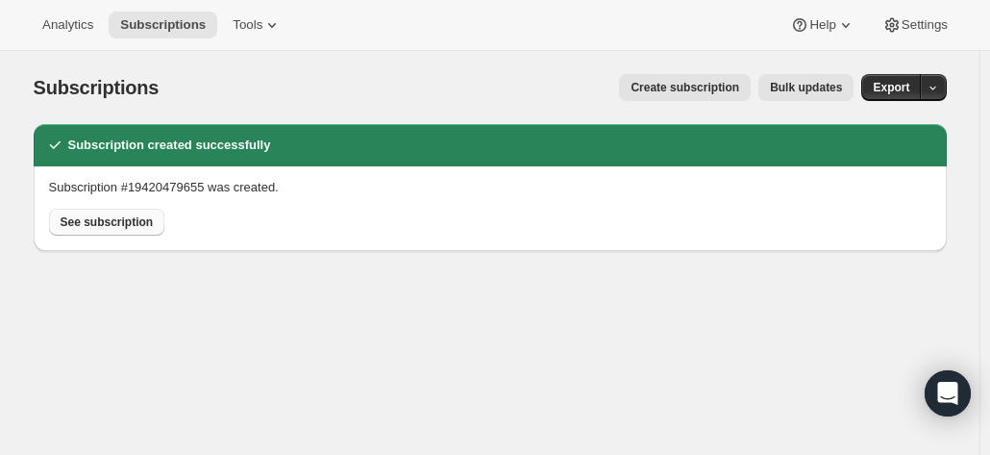
click at [126, 215] on span "See subscription" at bounding box center [107, 221] width 93 height 15
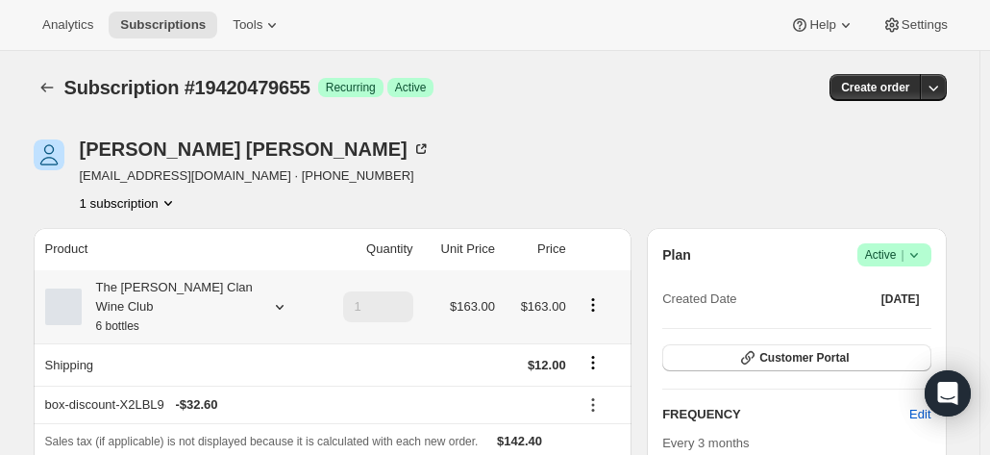
click at [250, 285] on div "The [PERSON_NAME] Clan Wine Club 6 bottles" at bounding box center [168, 307] width 173 height 58
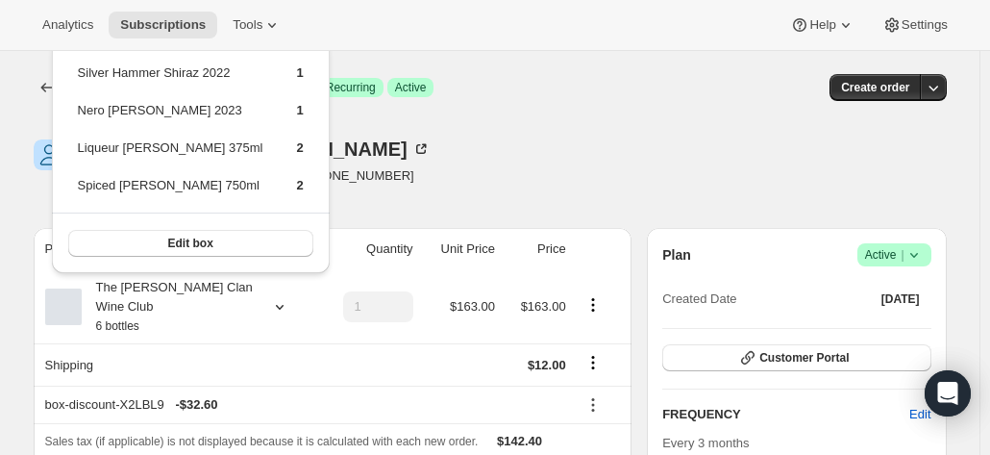
click at [480, 192] on div "[PERSON_NAME] [EMAIL_ADDRESS][DOMAIN_NAME] · [PHONE_NUMBER] 1 subscription" at bounding box center [353, 175] width 639 height 73
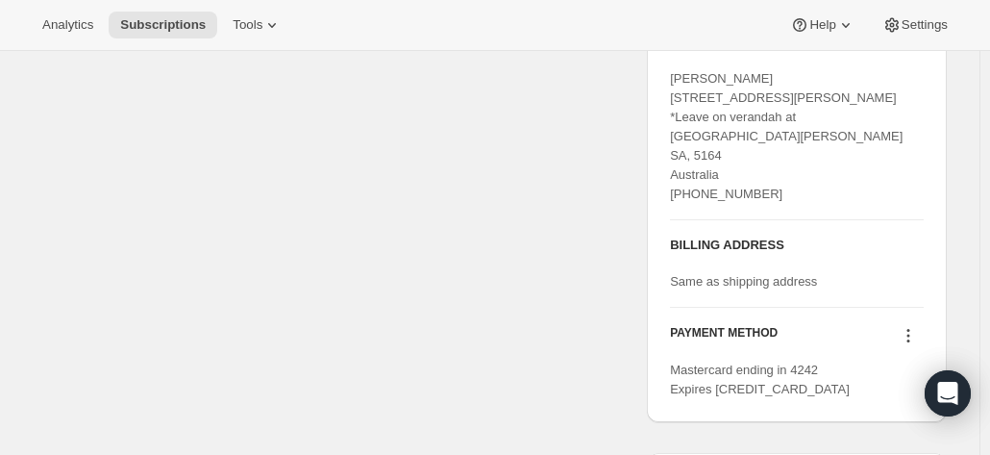
scroll to position [961, 0]
